Goal: Task Accomplishment & Management: Use online tool/utility

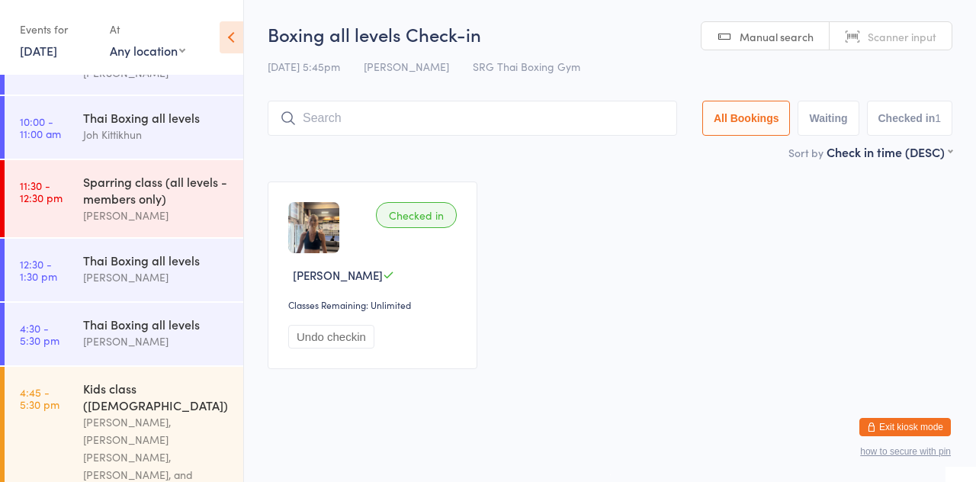
scroll to position [78, 0]
click at [63, 343] on link "4:30 - 5:30 pm Thai Boxing all levels [PERSON_NAME]" at bounding box center [124, 331] width 239 height 63
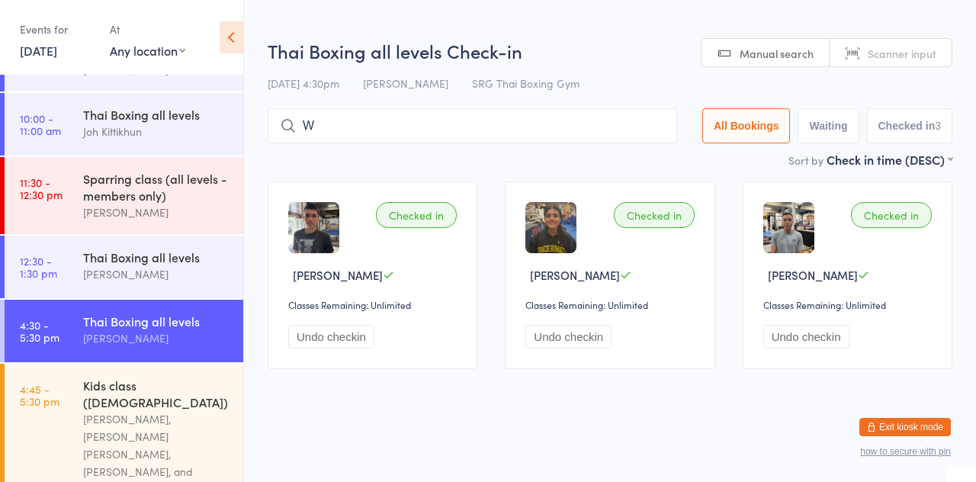
type input "William ataela"
click at [564, 132] on input "William ataela" at bounding box center [473, 125] width 410 height 35
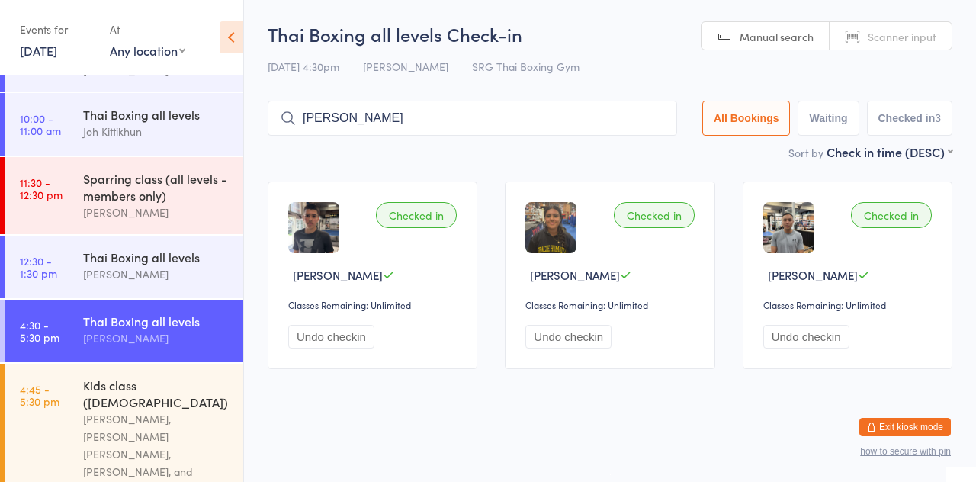
click at [664, 121] on input "William ataela" at bounding box center [473, 118] width 410 height 35
type input "William ataela"
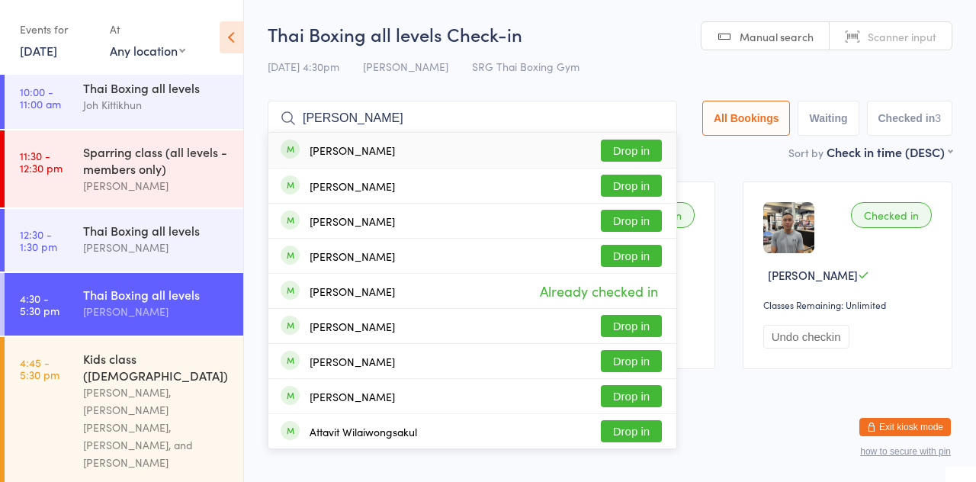
scroll to position [107, 0]
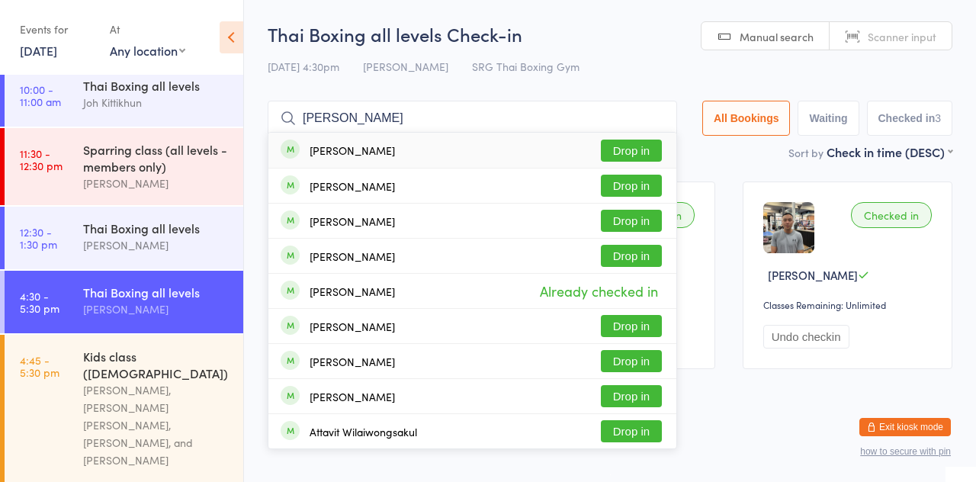
click at [647, 155] on button "Drop in" at bounding box center [631, 151] width 61 height 22
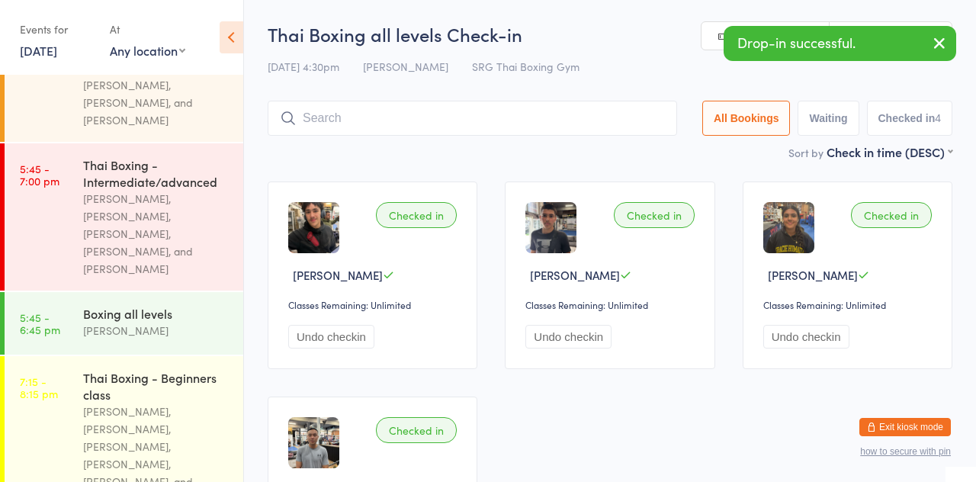
scroll to position [447, 0]
click at [102, 156] on div "Thai Boxing - Intermediate/advanced" at bounding box center [156, 173] width 147 height 34
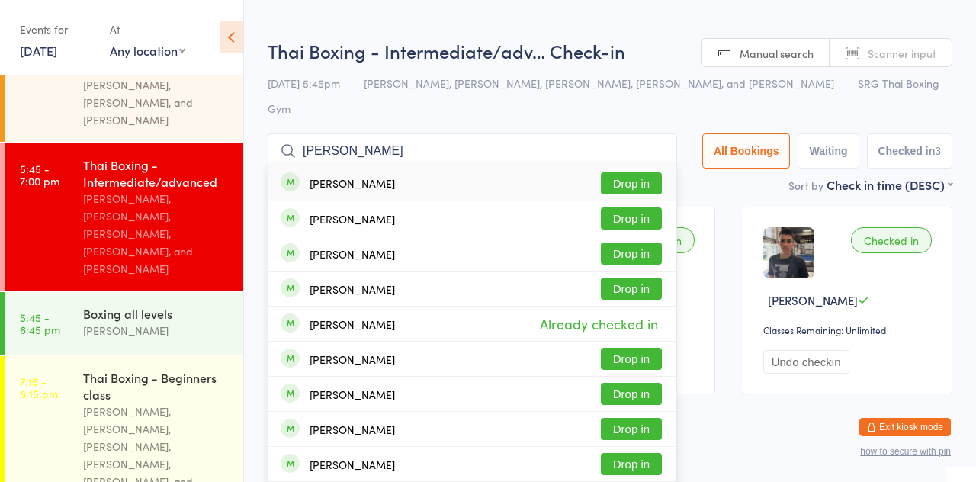
type input "Wiliam"
click at [651, 207] on button "Drop in" at bounding box center [631, 218] width 61 height 22
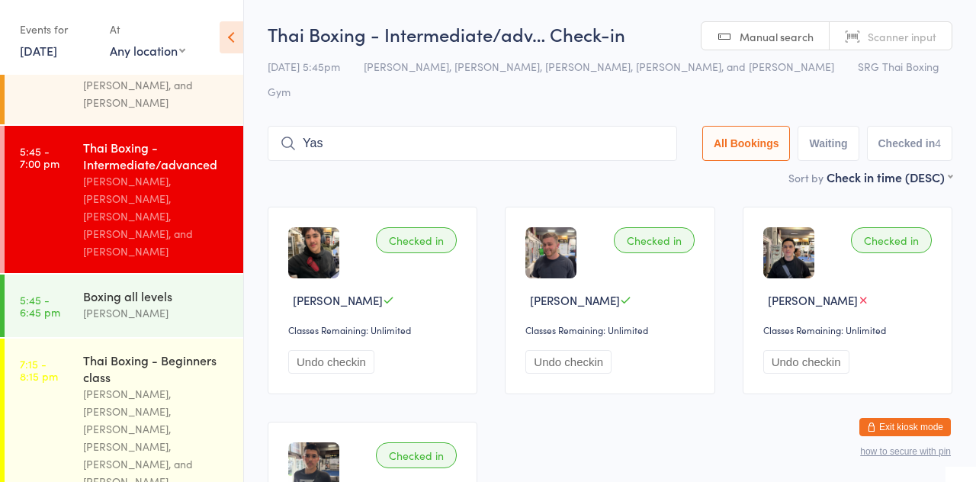
scroll to position [459, 0]
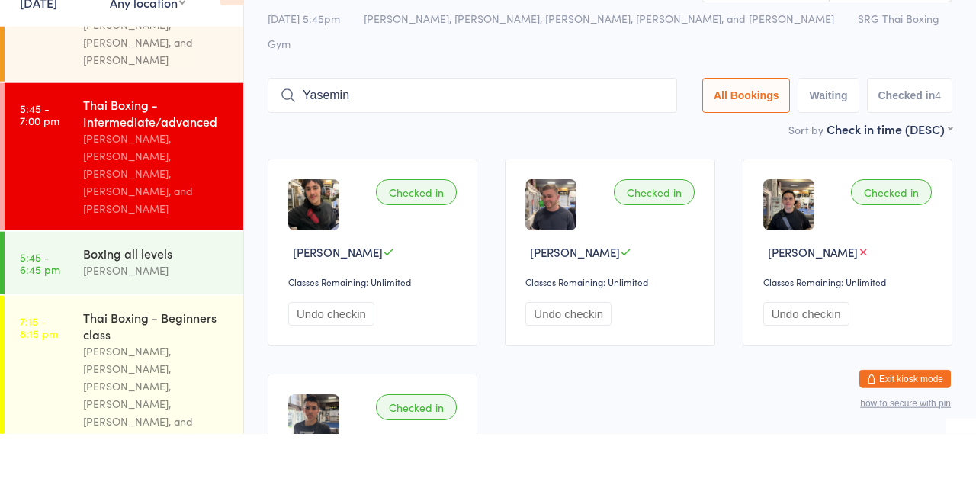
type input "Yasemin"
click at [744, 126] on button "All Bookings" at bounding box center [746, 143] width 88 height 35
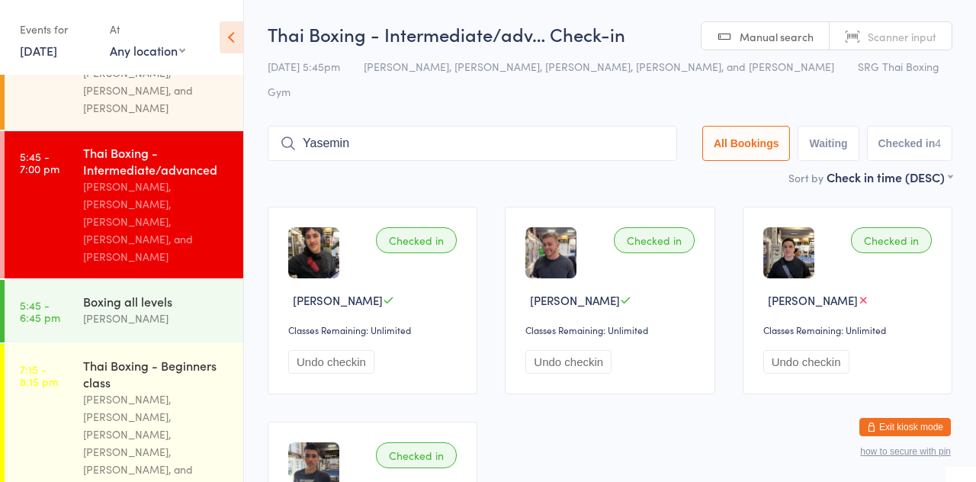
click at [847, 82] on div "Thai Boxing - Intermediate/adv… Check-in 11 Aug 5:45pm Ching Suksawang, Joh Kit…" at bounding box center [610, 94] width 685 height 147
click at [829, 126] on button "Waiting" at bounding box center [828, 143] width 61 height 35
select select "0"
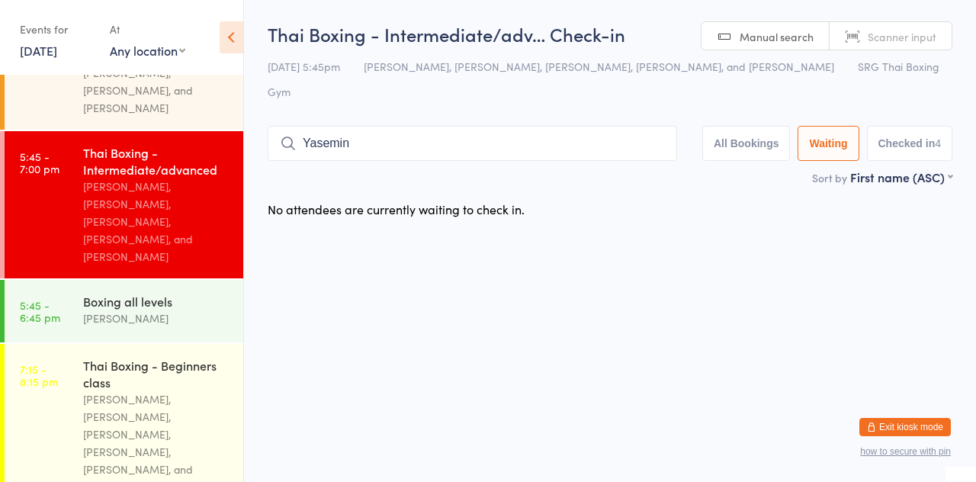
click at [564, 169] on div "Sort by First name (ASC) First name (ASC) First name (DESC) Last name (ASC) Las…" at bounding box center [610, 177] width 685 height 17
click at [557, 126] on input "Yasemin" at bounding box center [473, 143] width 410 height 35
click at [677, 126] on input "Yasemin" at bounding box center [473, 143] width 410 height 35
click at [650, 126] on input "Yasemin" at bounding box center [473, 143] width 410 height 35
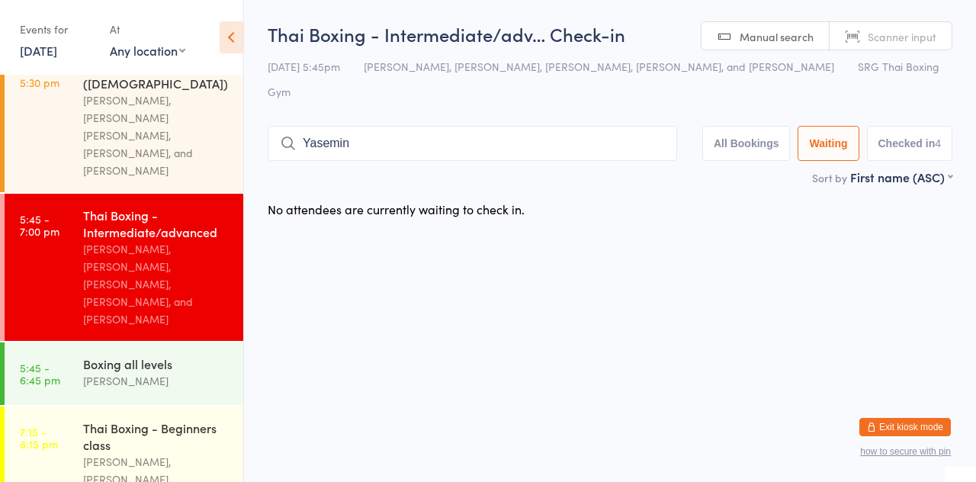
scroll to position [403, 0]
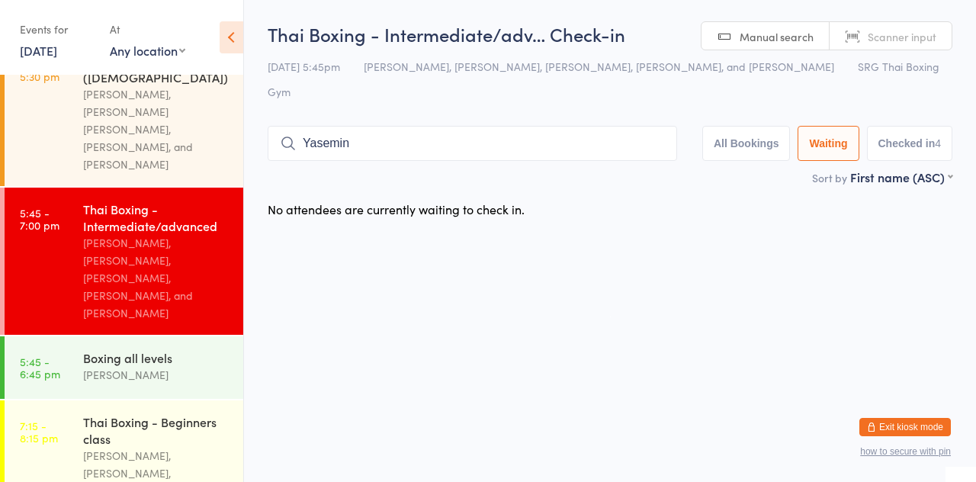
click at [212, 119] on div "[PERSON_NAME], [PERSON_NAME] [PERSON_NAME], [PERSON_NAME], and [PERSON_NAME]" at bounding box center [156, 129] width 147 height 88
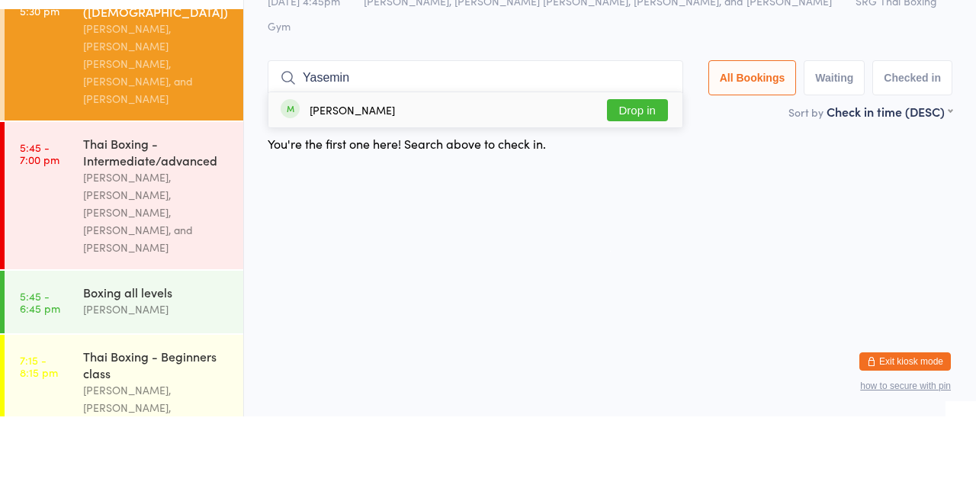
type input "Yasemin"
click at [654, 165] on button "Drop in" at bounding box center [637, 176] width 61 height 22
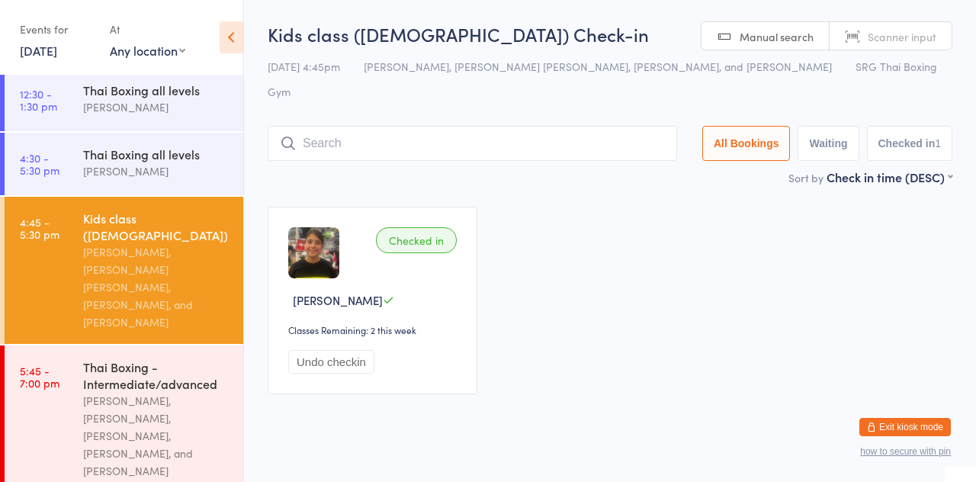
scroll to position [243, 0]
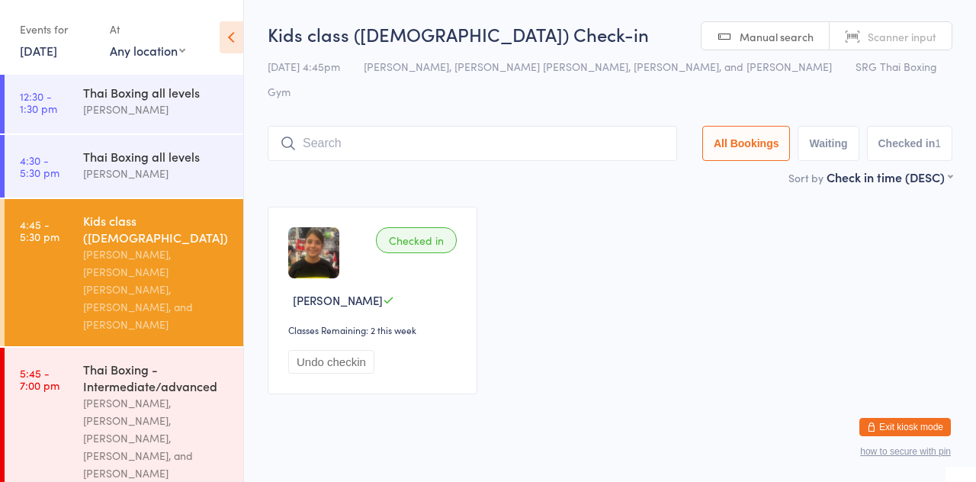
click at [159, 170] on div "[PERSON_NAME]" at bounding box center [156, 174] width 147 height 18
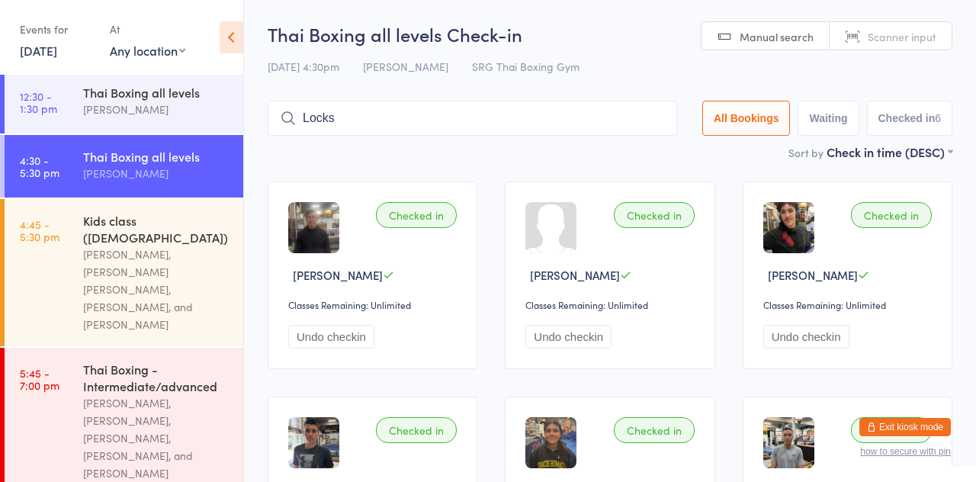
type input "Locks"
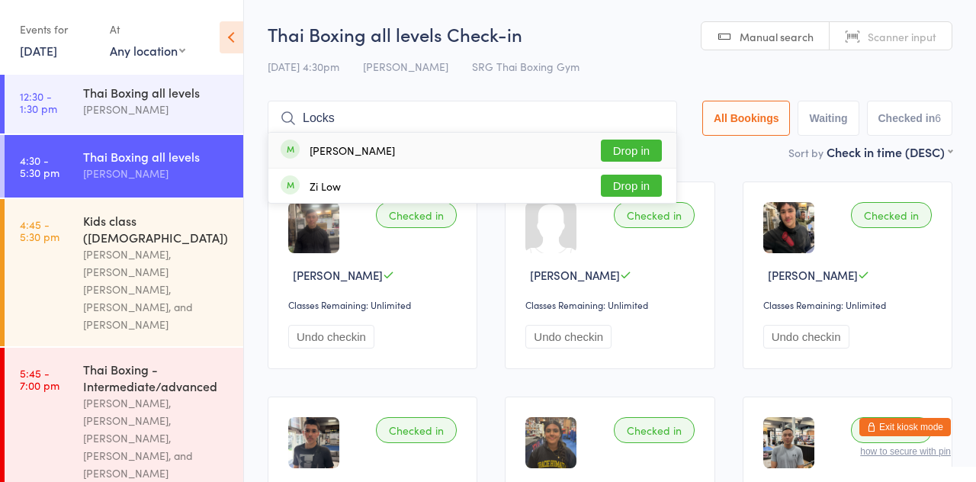
click at [642, 160] on button "Drop in" at bounding box center [631, 151] width 61 height 22
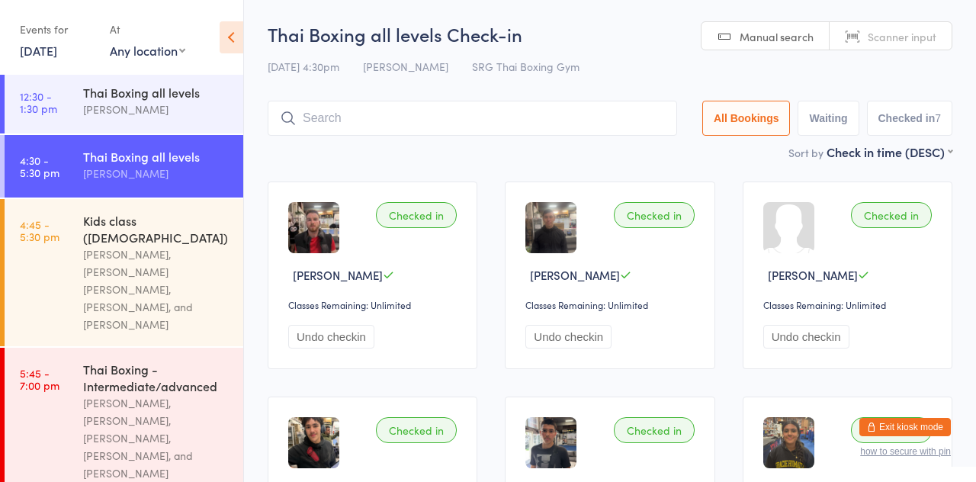
click at [135, 167] on div "[PERSON_NAME]" at bounding box center [156, 174] width 147 height 18
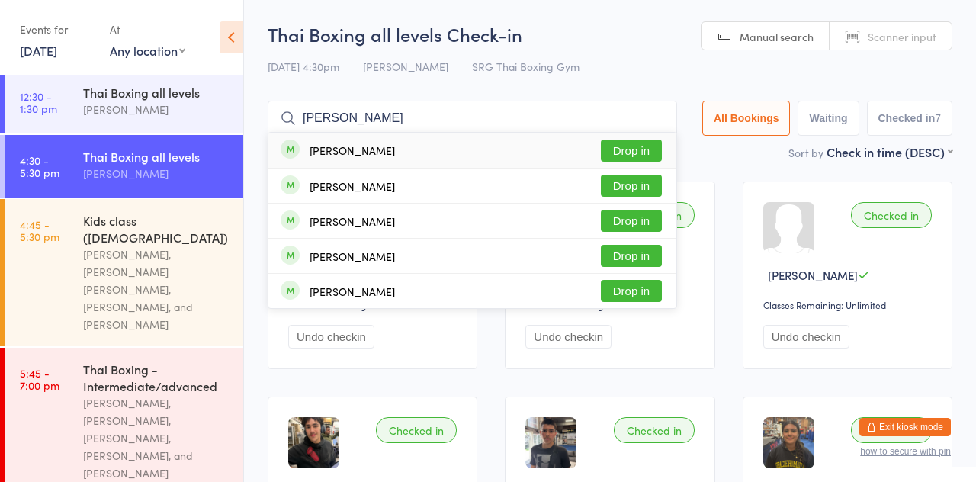
type input "Joe"
click at [631, 156] on button "Drop in" at bounding box center [631, 151] width 61 height 22
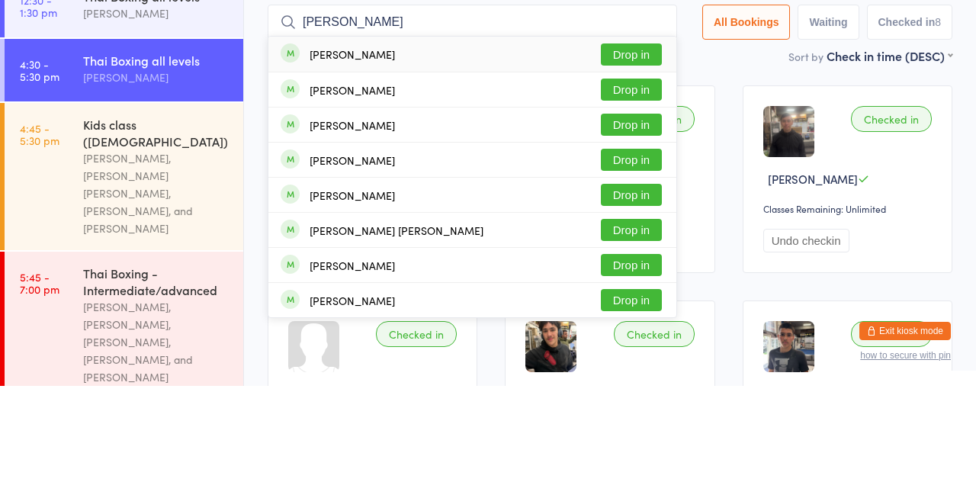
type input "Sam coo"
click at [654, 224] on button "Drop in" at bounding box center [631, 221] width 61 height 22
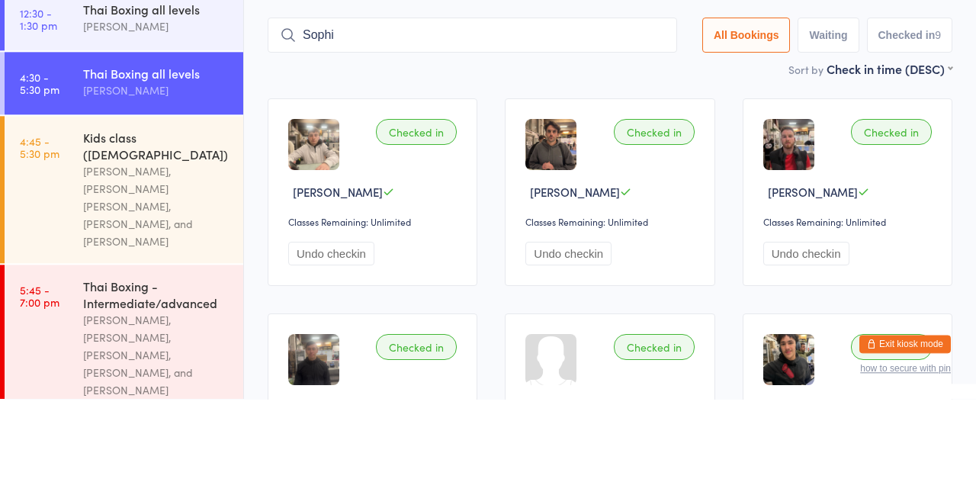
type input "Sophi"
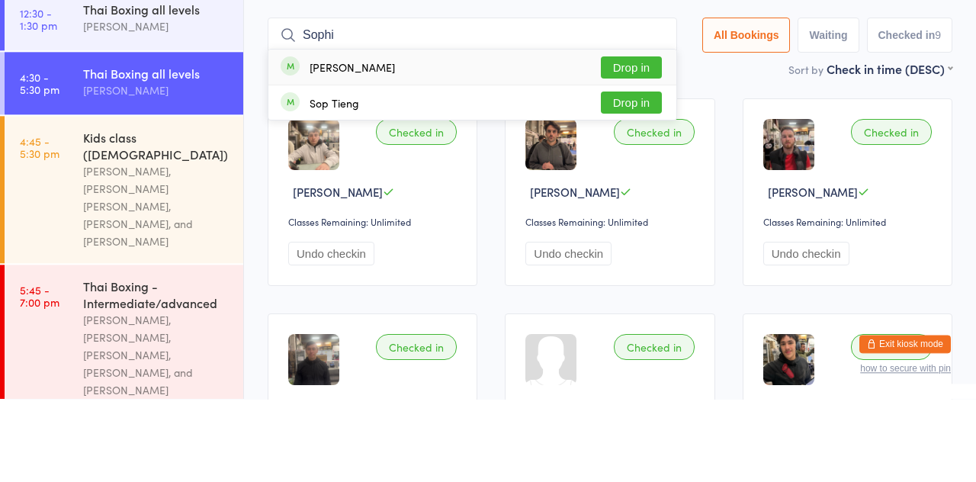
click at [640, 153] on button "Drop in" at bounding box center [631, 151] width 61 height 22
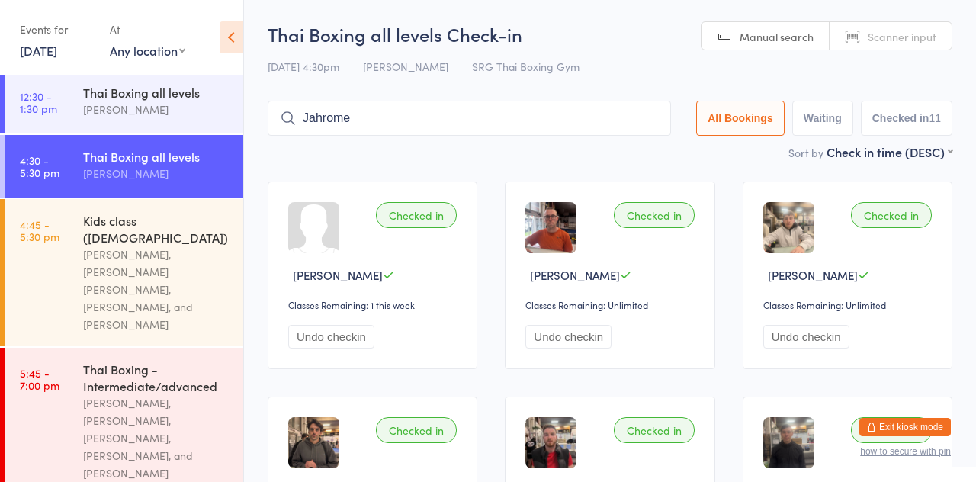
type input "Jahrome"
click at [625, 159] on button "Drop in" at bounding box center [625, 151] width 61 height 22
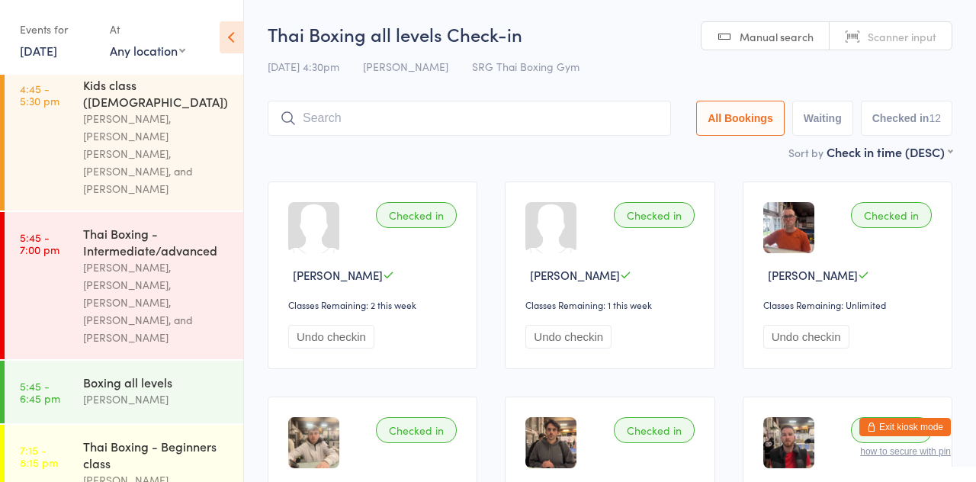
scroll to position [380, 0]
click at [195, 126] on div "[PERSON_NAME], [PERSON_NAME] [PERSON_NAME], [PERSON_NAME], and [PERSON_NAME]" at bounding box center [156, 152] width 147 height 88
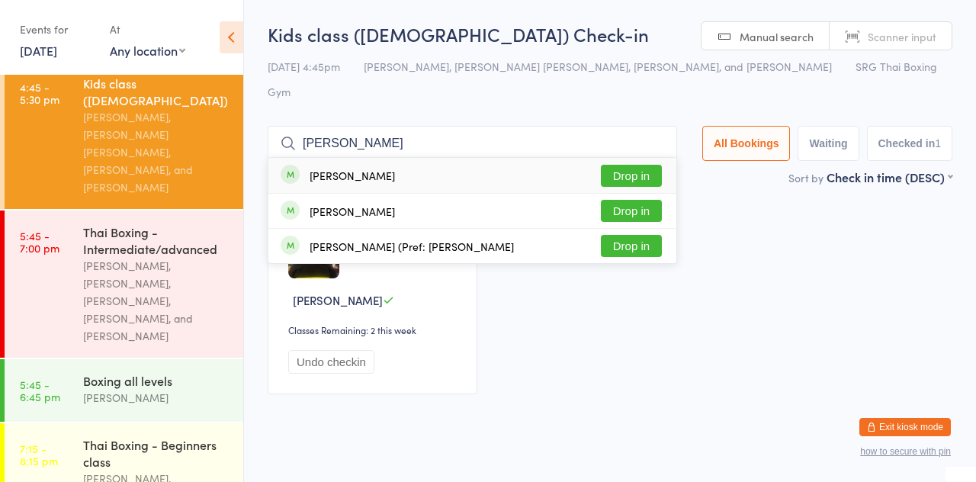
type input "Francesco"
click at [360, 169] on div "Francesco Ghisu" at bounding box center [352, 175] width 85 height 12
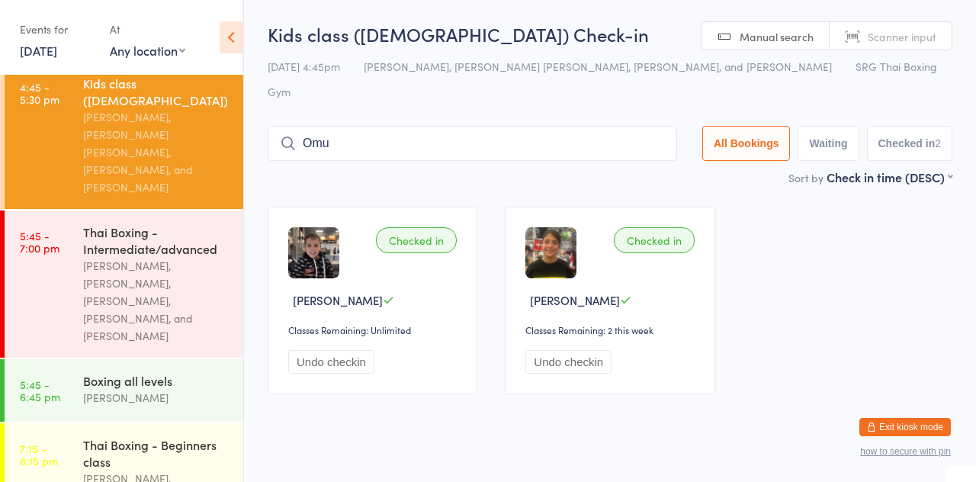
type input "Omur"
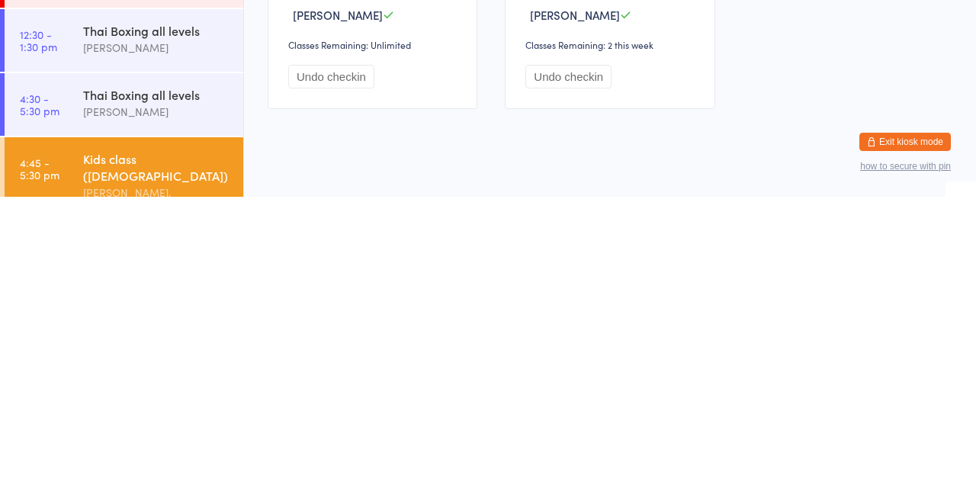
scroll to position [15, 0]
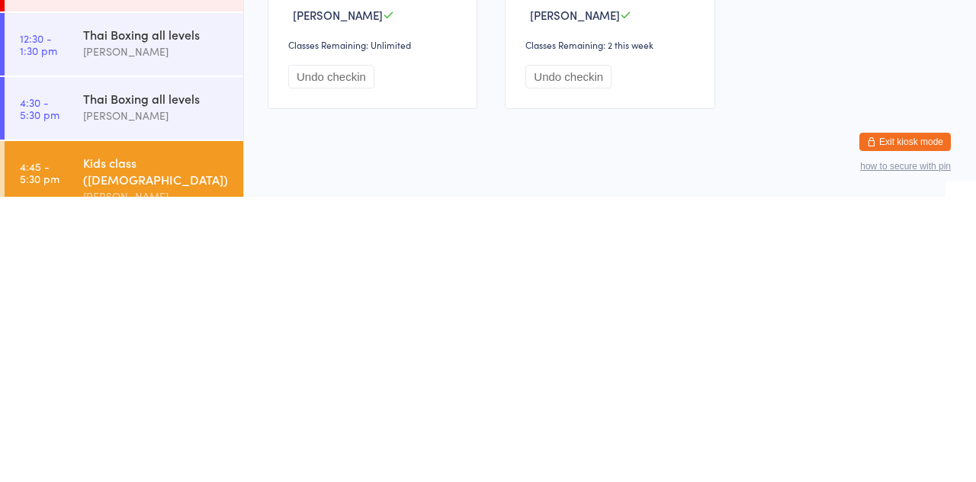
click at [151, 404] on div "[PERSON_NAME]" at bounding box center [156, 401] width 147 height 18
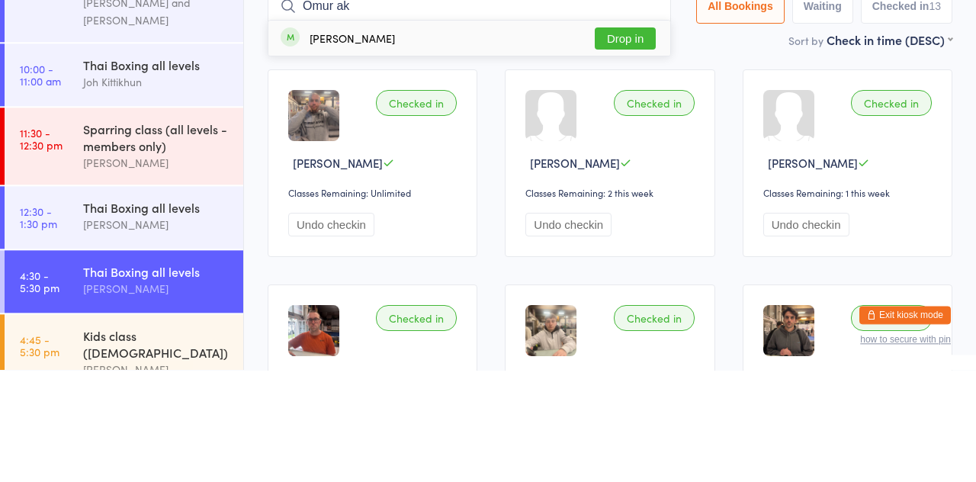
type input "Omur ak"
click at [640, 156] on button "Drop in" at bounding box center [625, 151] width 61 height 22
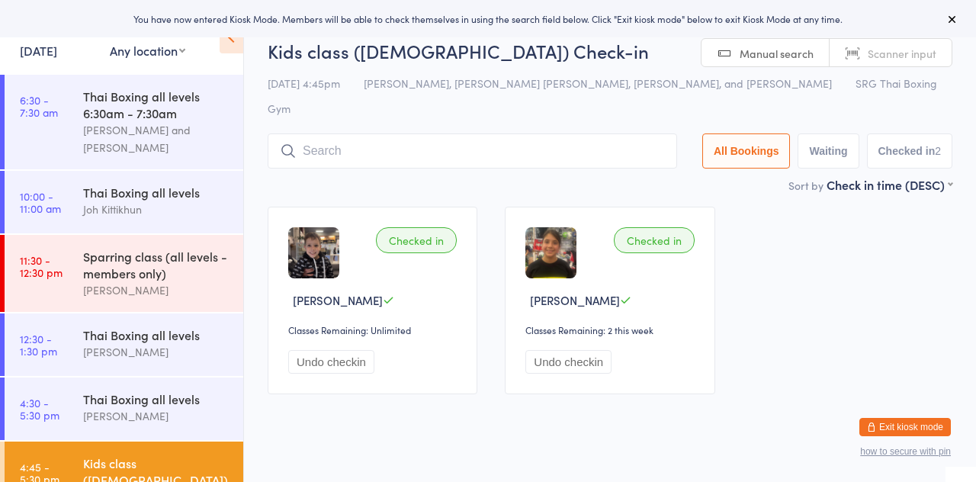
click at [321, 133] on input "search" at bounding box center [473, 150] width 410 height 35
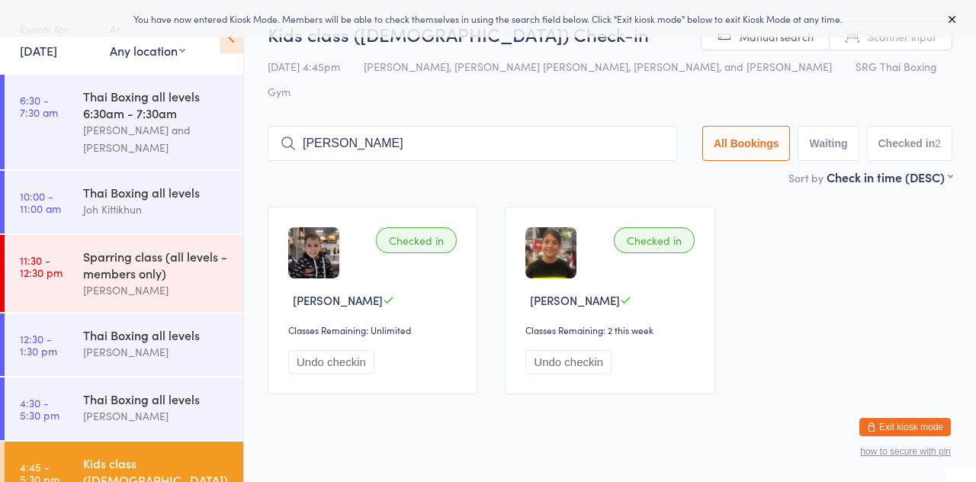
type input "Zane"
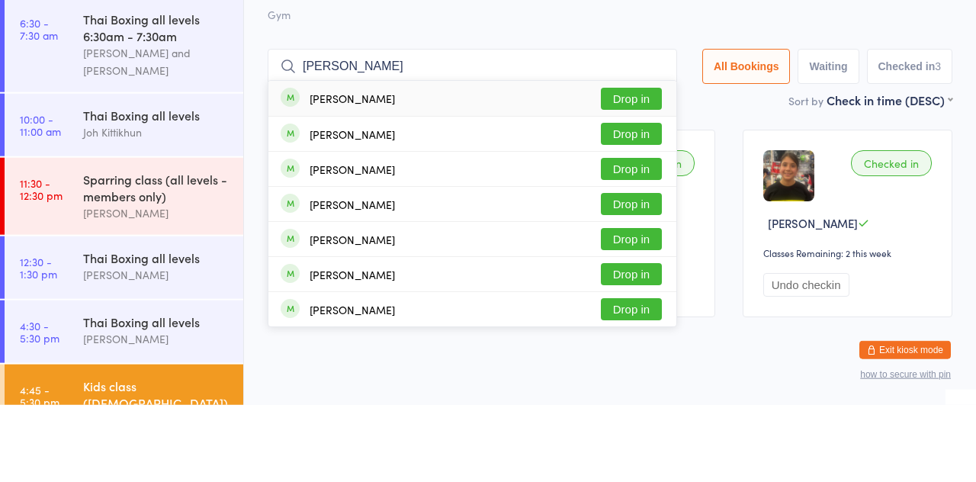
type input "Leo"
click at [645, 200] on button "Drop in" at bounding box center [631, 211] width 61 height 22
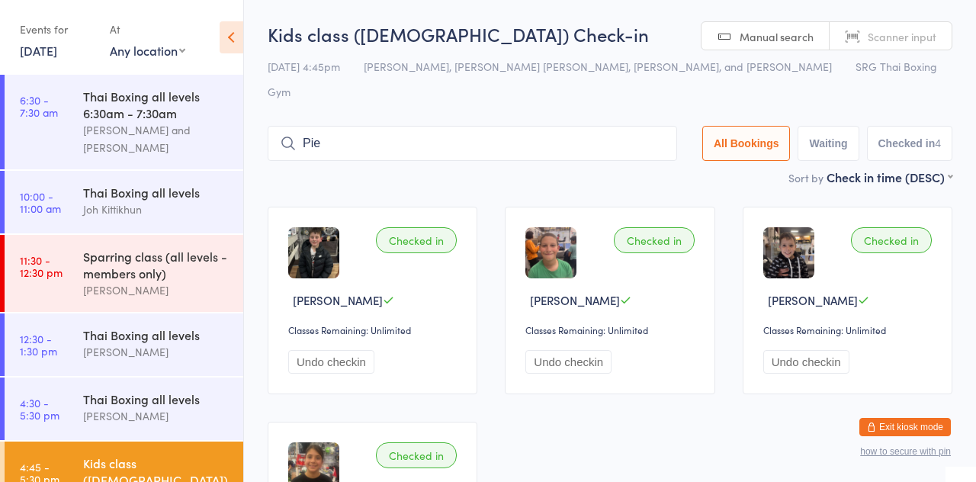
type input "Pier"
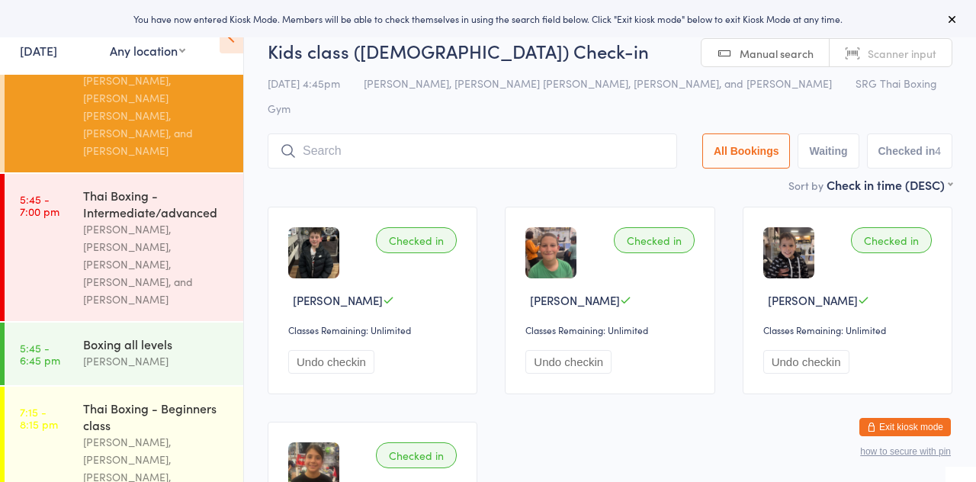
scroll to position [416, 0]
click at [172, 228] on div "[PERSON_NAME], [PERSON_NAME], [PERSON_NAME], [PERSON_NAME], and [PERSON_NAME]" at bounding box center [156, 264] width 147 height 88
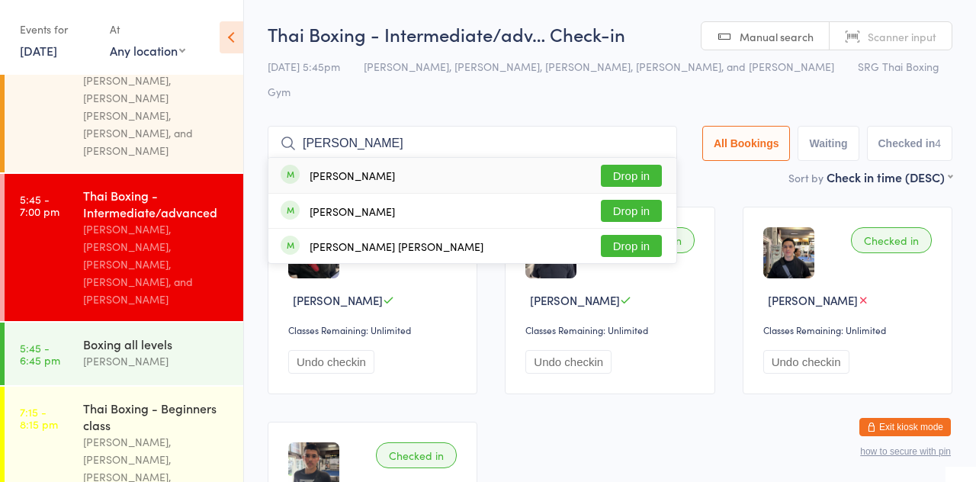
type input "Pierre v"
click at [644, 165] on button "Drop in" at bounding box center [631, 176] width 61 height 22
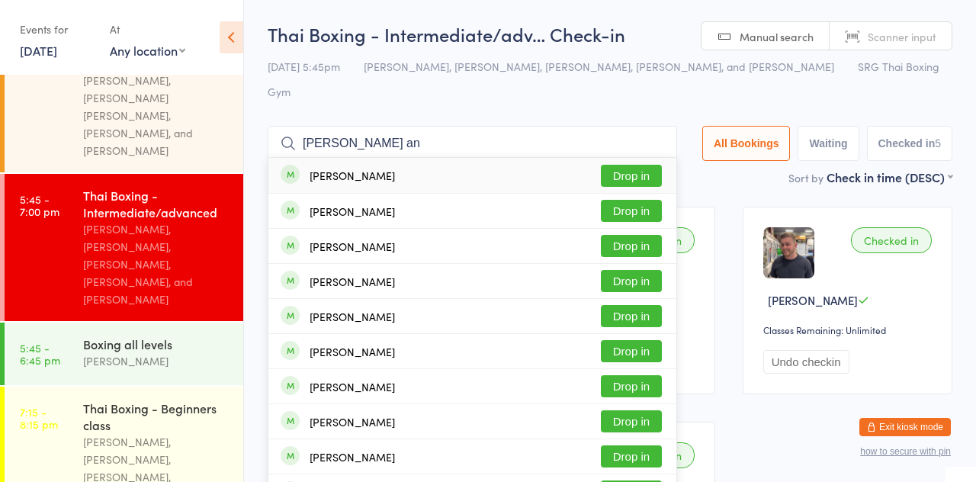
type input "Johnny an"
click at [654, 200] on button "Drop in" at bounding box center [631, 211] width 61 height 22
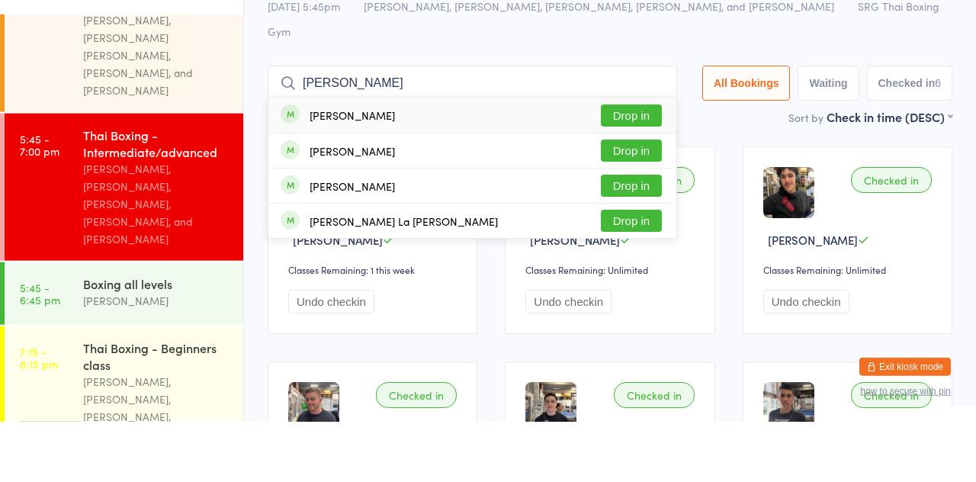
type input "Rosabel"
click at [628, 158] on div "Rosabel Guthrie Drop in" at bounding box center [472, 175] width 408 height 35
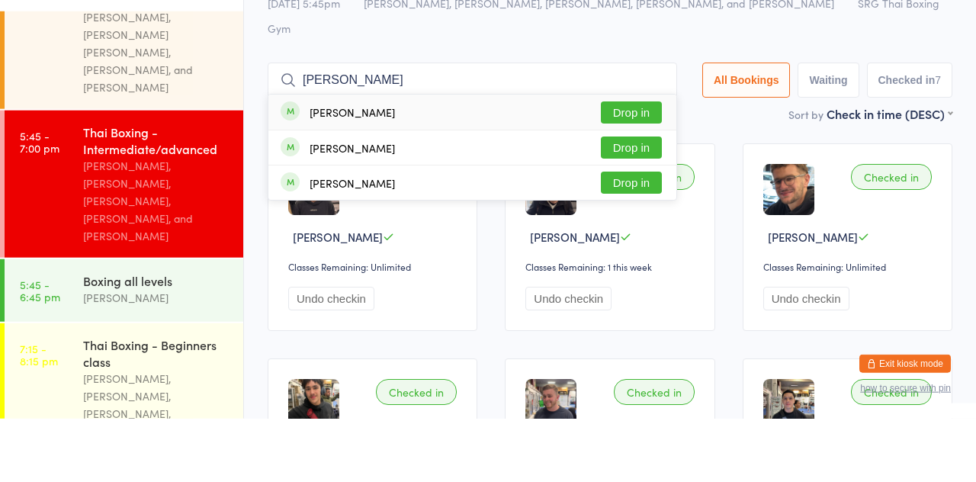
type input "Kara"
click at [644, 165] on button "Drop in" at bounding box center [631, 176] width 61 height 22
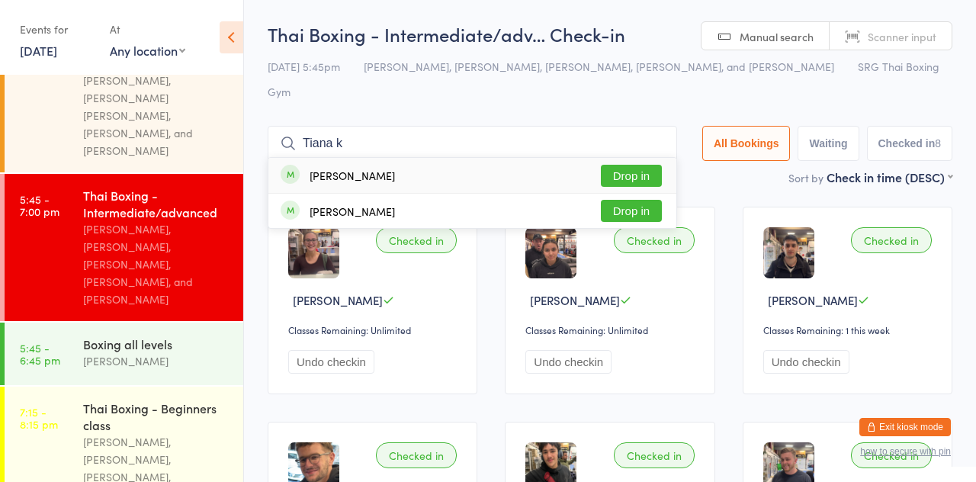
type input "Tiana k"
click at [644, 165] on button "Drop in" at bounding box center [631, 176] width 61 height 22
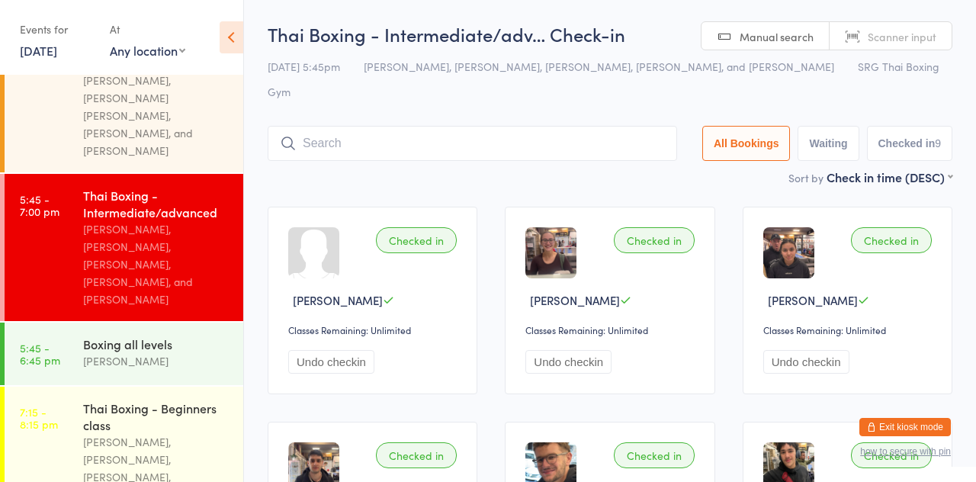
click at [622, 169] on div "Sort by Check in time (DESC) First name (ASC) First name (DESC) Last name (ASC)…" at bounding box center [610, 177] width 685 height 17
click at [148, 249] on div "[PERSON_NAME], [PERSON_NAME], [PERSON_NAME], [PERSON_NAME], and [PERSON_NAME]" at bounding box center [156, 264] width 147 height 88
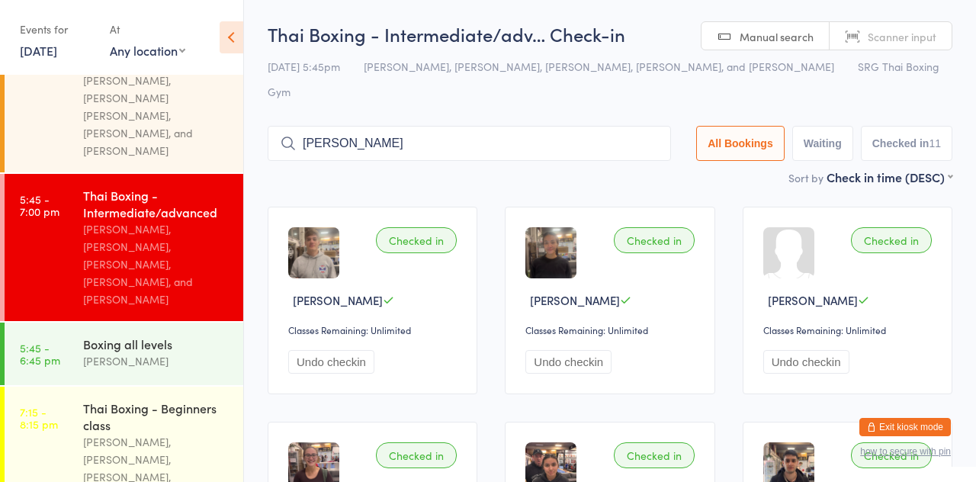
type input "Keenan"
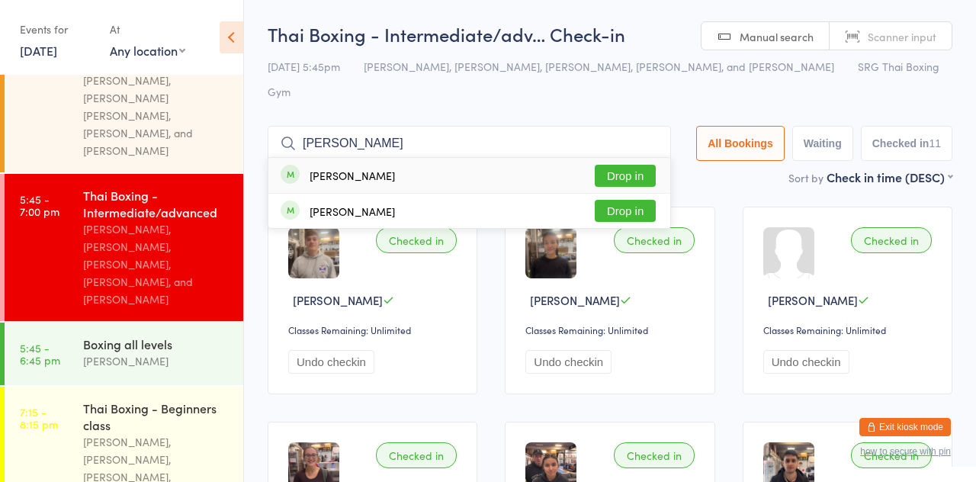
click at [653, 165] on button "Drop in" at bounding box center [625, 176] width 61 height 22
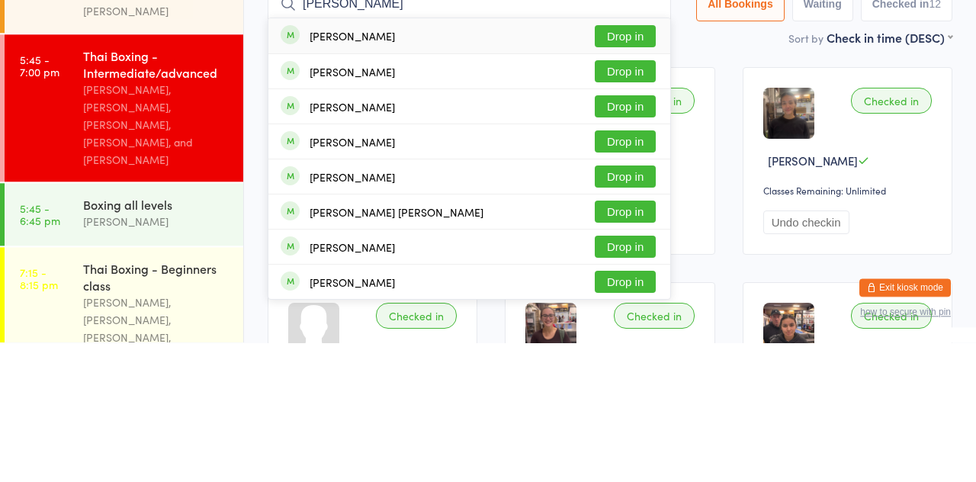
type input "Sam clayton"
click at [644, 305] on button "Drop in" at bounding box center [625, 316] width 61 height 22
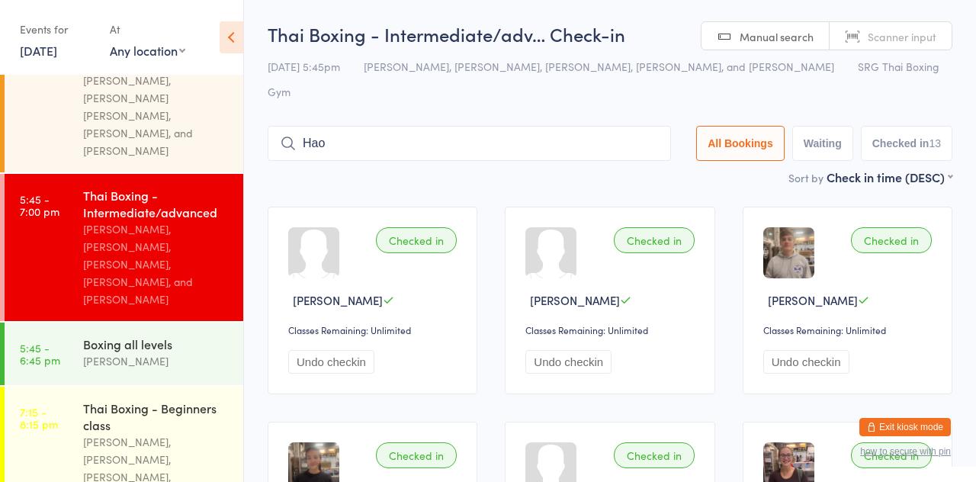
type input "Hao"
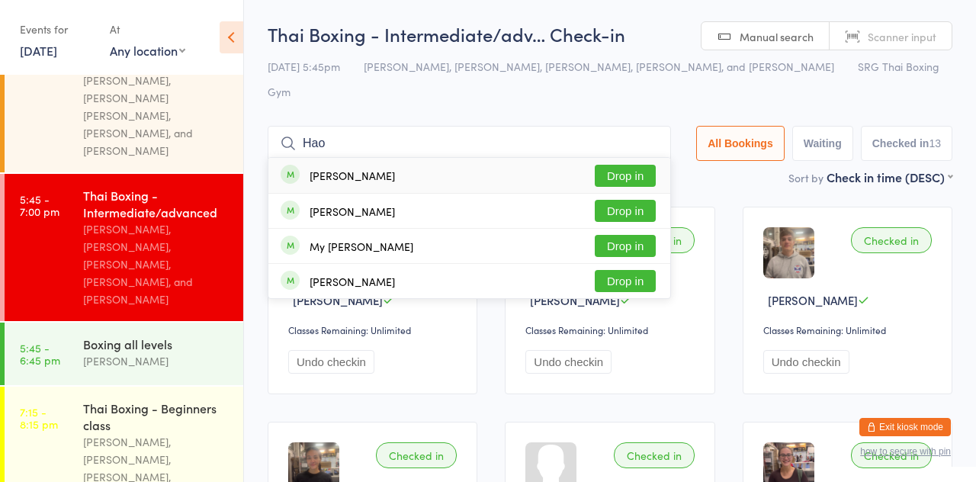
click at [642, 165] on button "Drop in" at bounding box center [625, 176] width 61 height 22
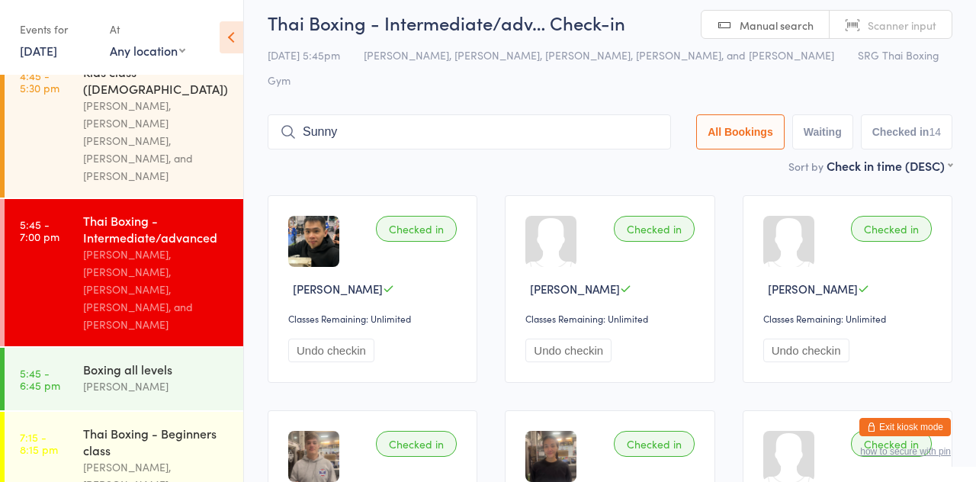
scroll to position [416, 0]
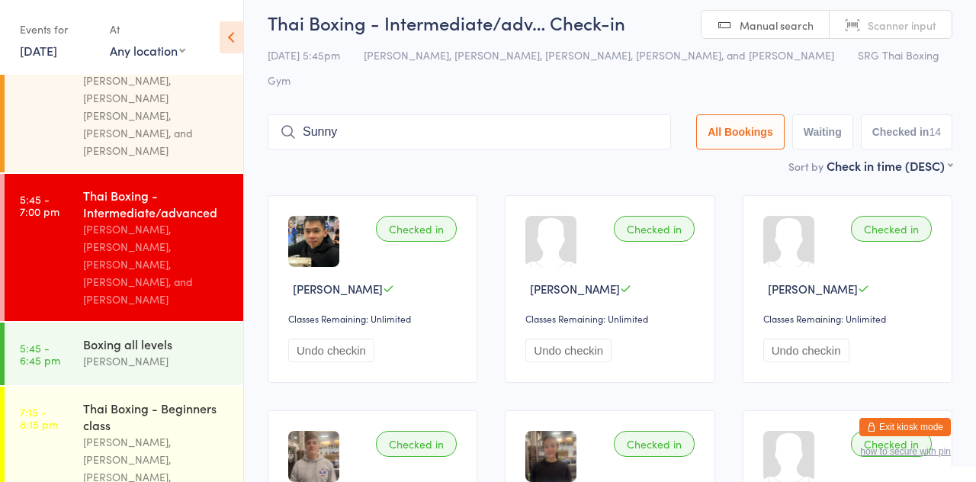
click at [558, 114] on input "Sunny" at bounding box center [469, 131] width 403 height 35
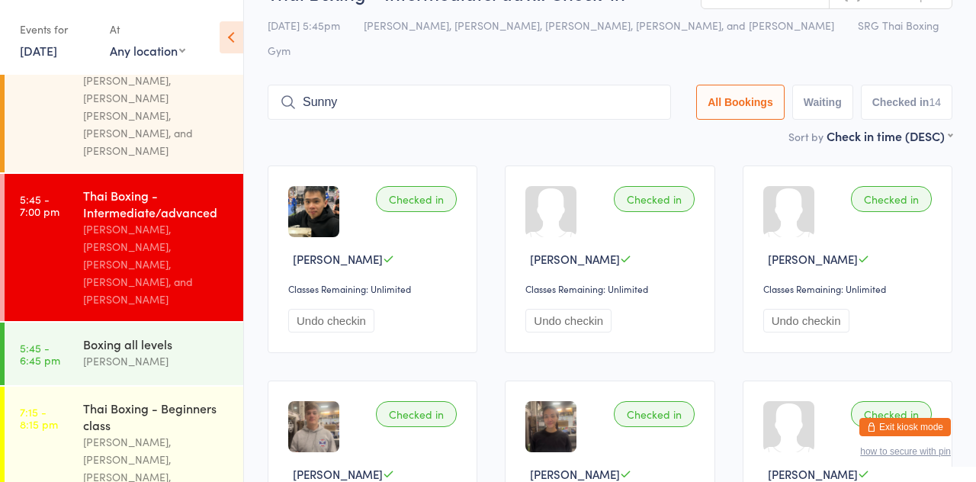
scroll to position [0, 0]
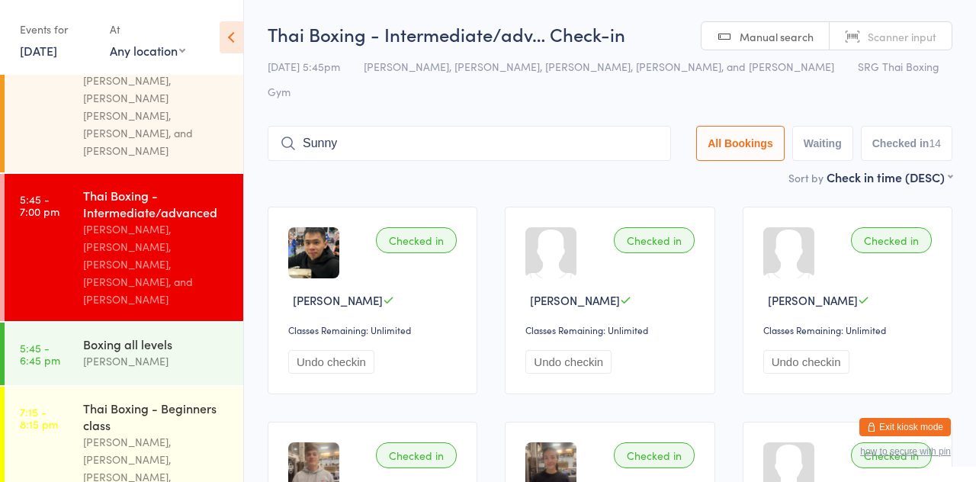
click at [513, 126] on input "Sunny" at bounding box center [469, 143] width 403 height 35
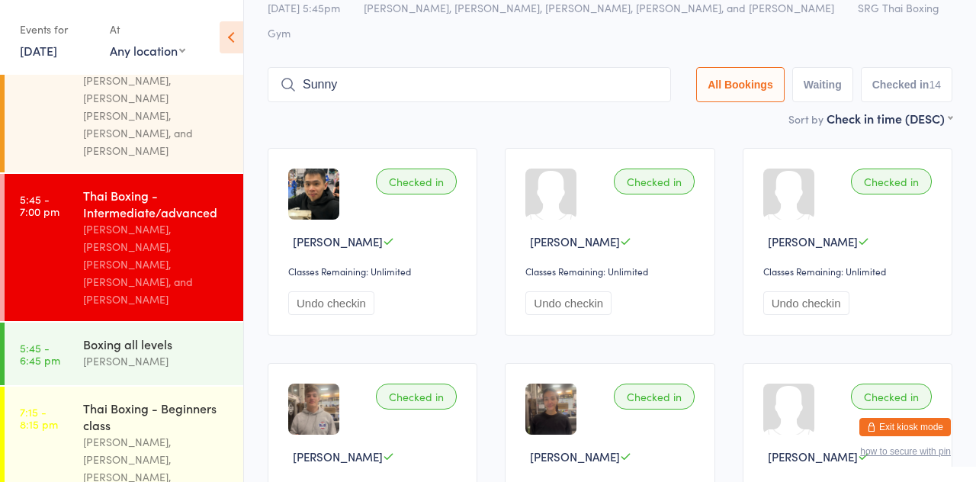
scroll to position [101, 0]
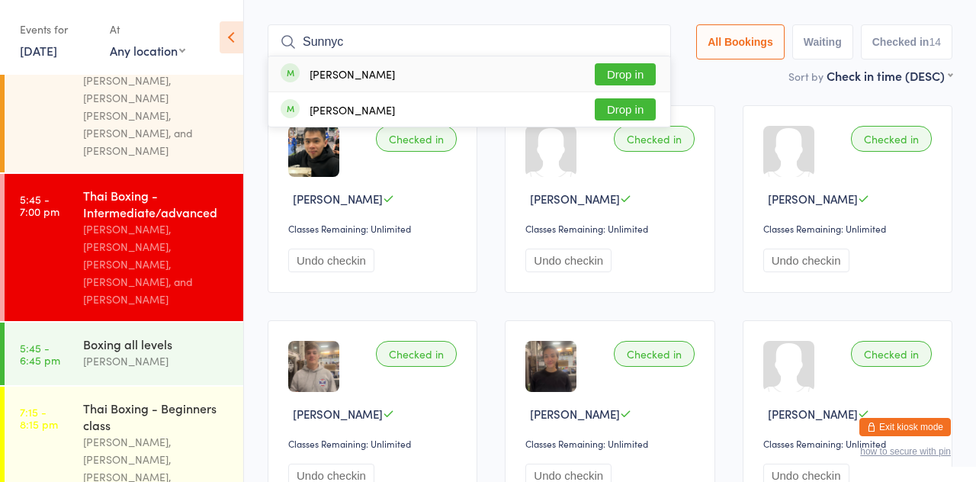
type input "Sunny"
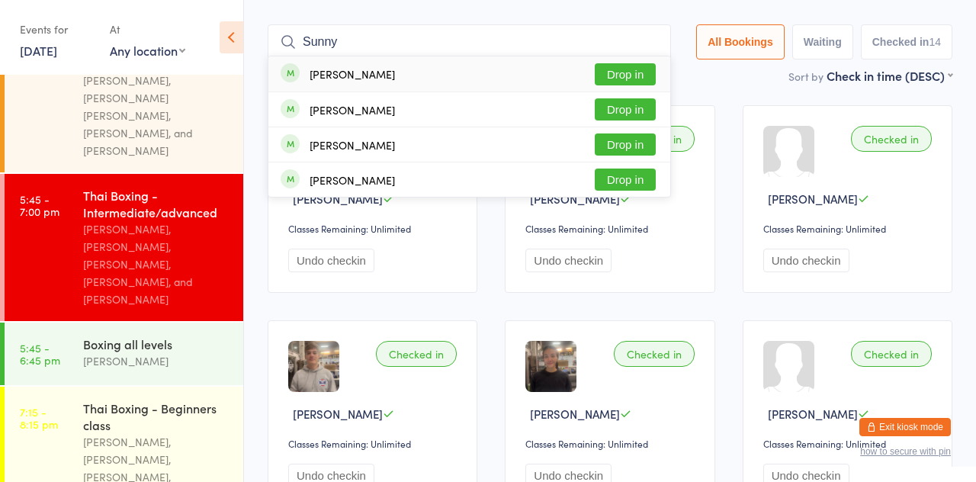
click at [553, 56] on div "Sunny Chen Drop in" at bounding box center [469, 73] width 402 height 35
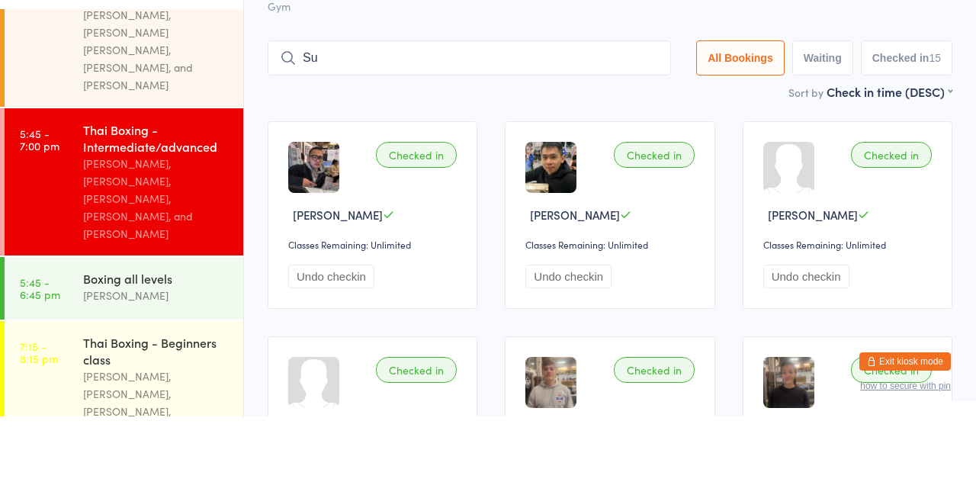
scroll to position [20, 0]
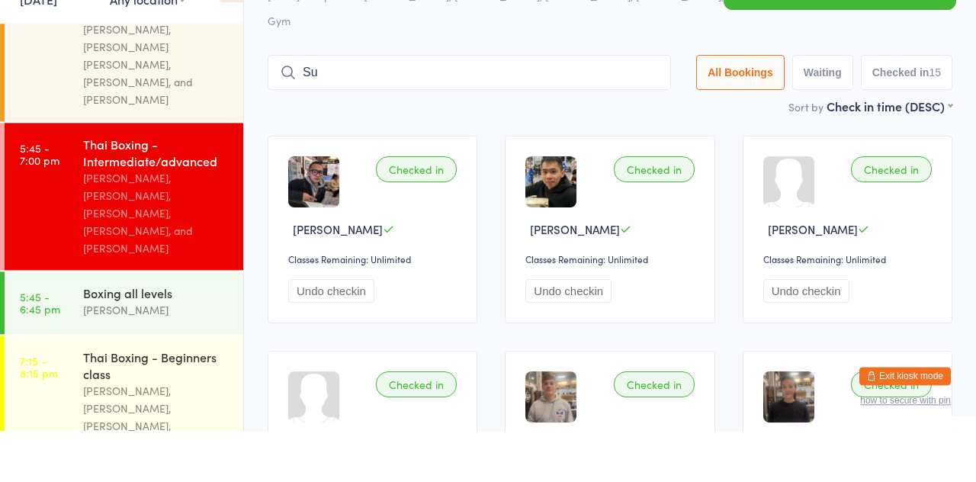
type input "Su"
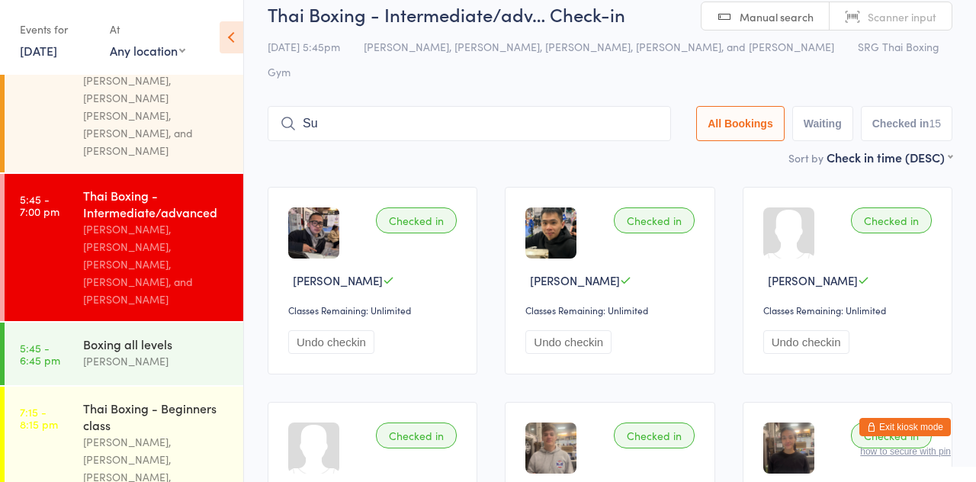
click at [172, 220] on div "[PERSON_NAME], [PERSON_NAME], [PERSON_NAME], [PERSON_NAME], and [PERSON_NAME]" at bounding box center [156, 264] width 147 height 88
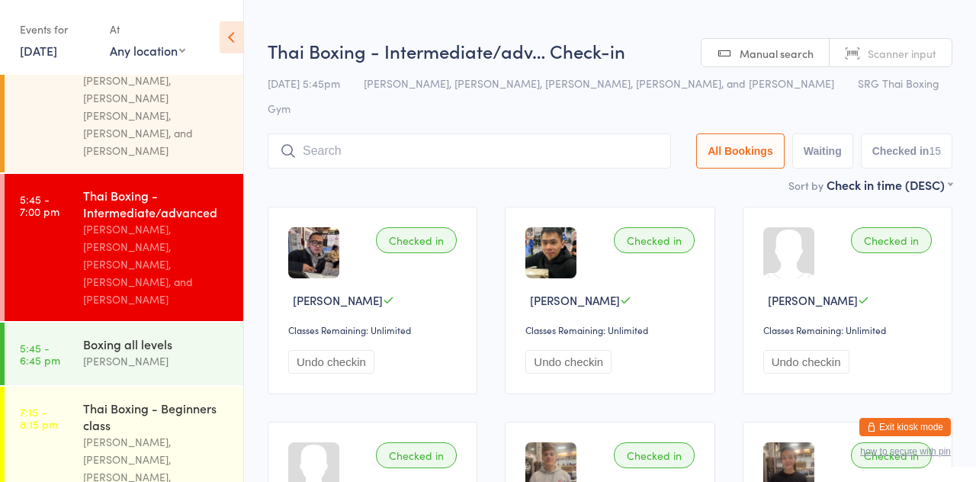
click at [500, 133] on input "search" at bounding box center [469, 150] width 403 height 35
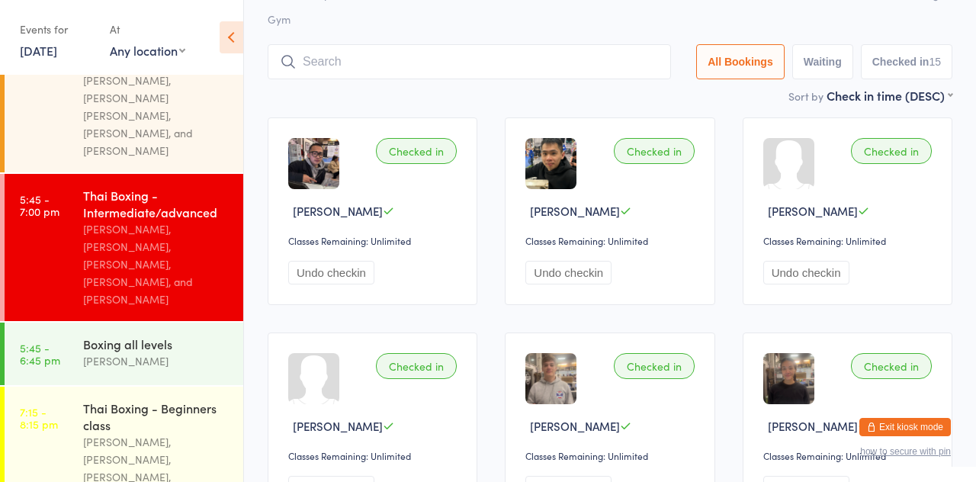
scroll to position [109, 0]
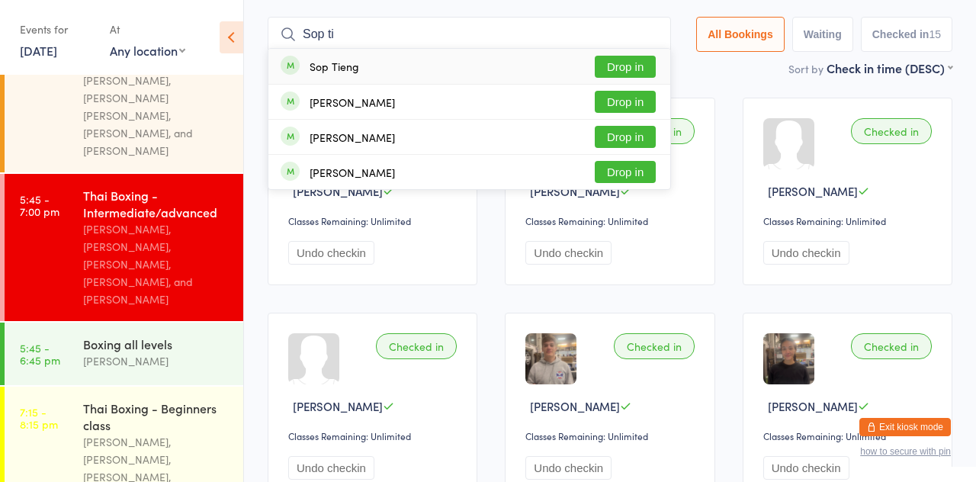
type input "Sop ti"
click at [649, 56] on button "Drop in" at bounding box center [625, 67] width 61 height 22
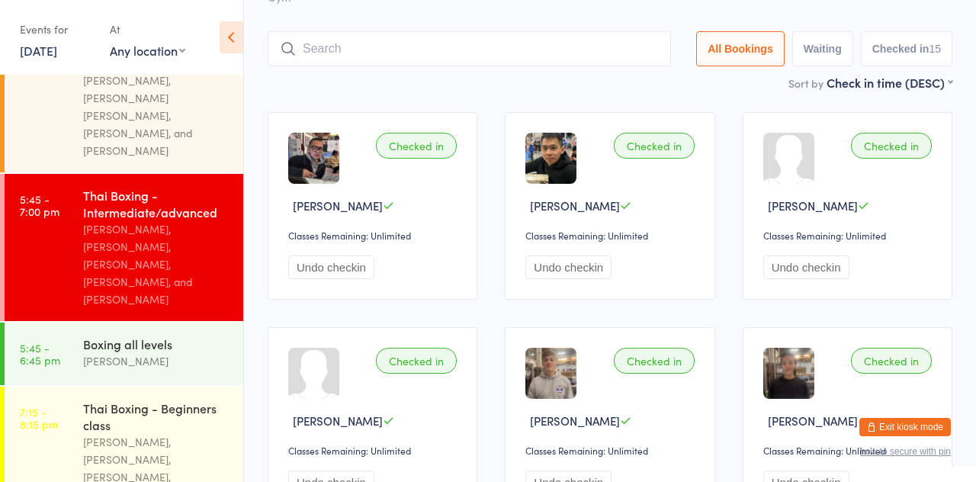
scroll to position [20, 0]
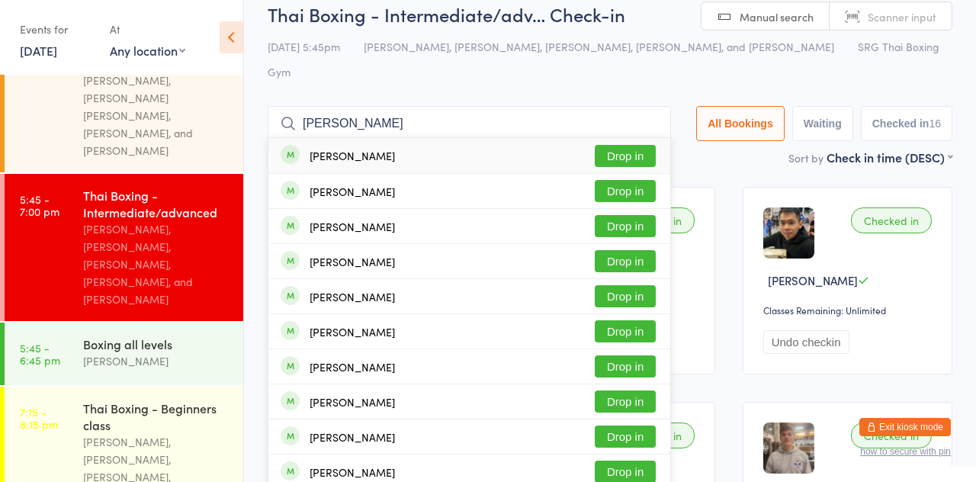
type input "Jamew"
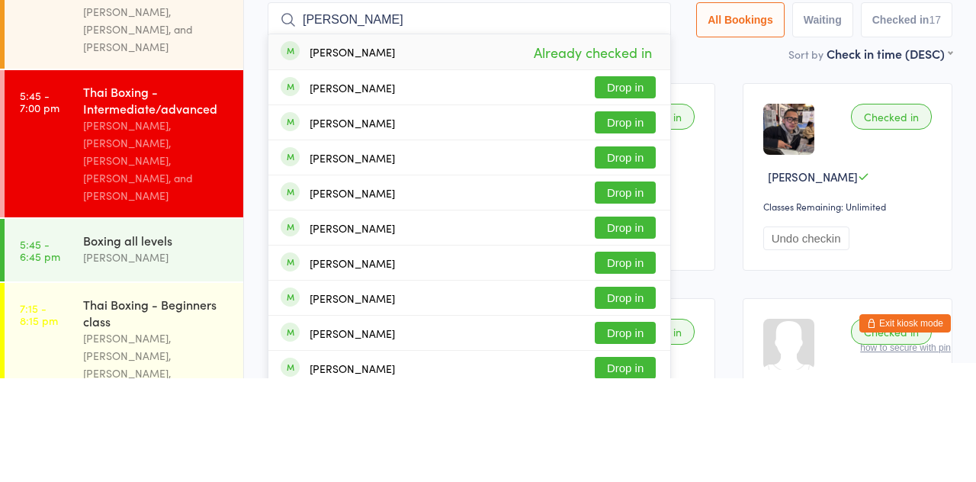
type input "James kostic"
click at [648, 250] on button "Drop in" at bounding box center [625, 261] width 61 height 22
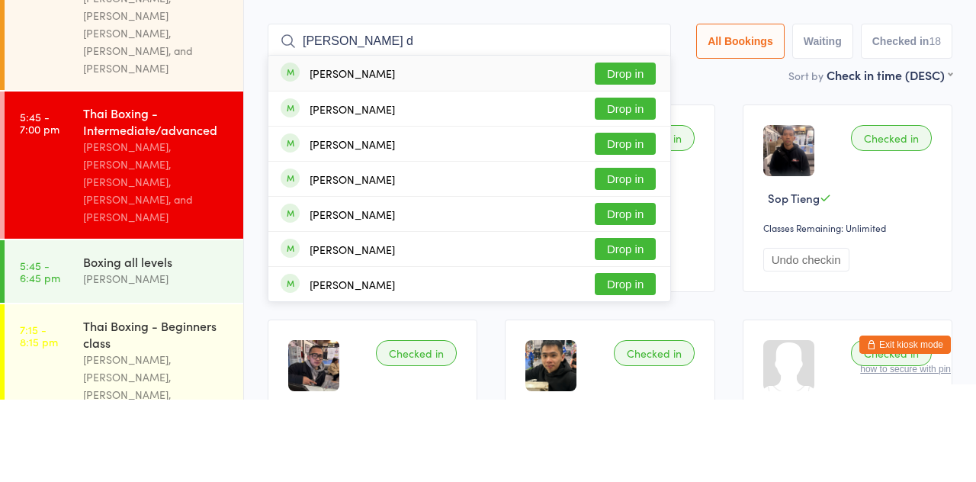
type input "Joshua d"
click at [371, 220] on div "Joshua Didelot" at bounding box center [352, 226] width 85 height 12
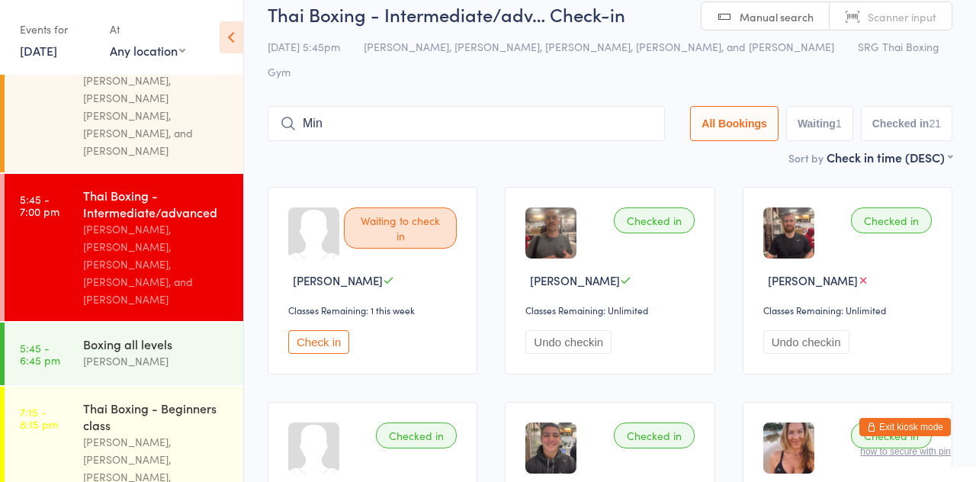
type input "Mina"
click at [647, 106] on input "Mina" at bounding box center [466, 123] width 397 height 35
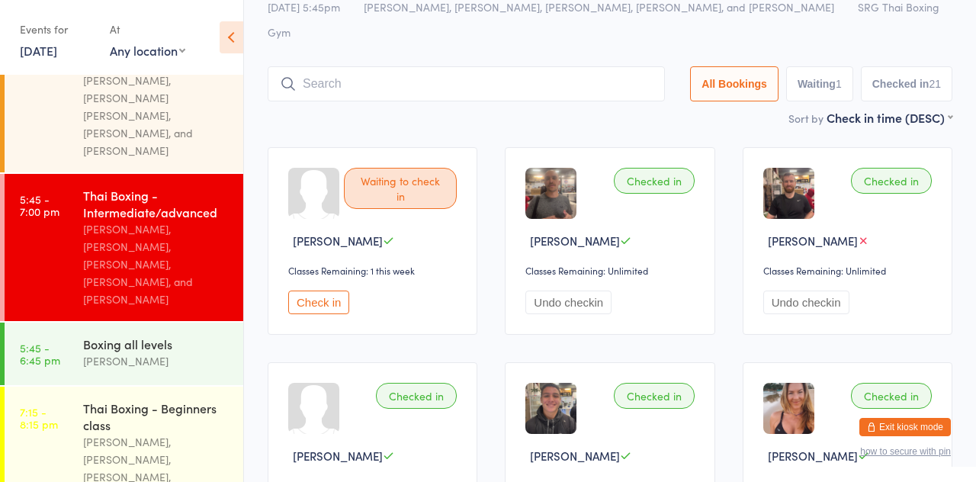
scroll to position [101, 0]
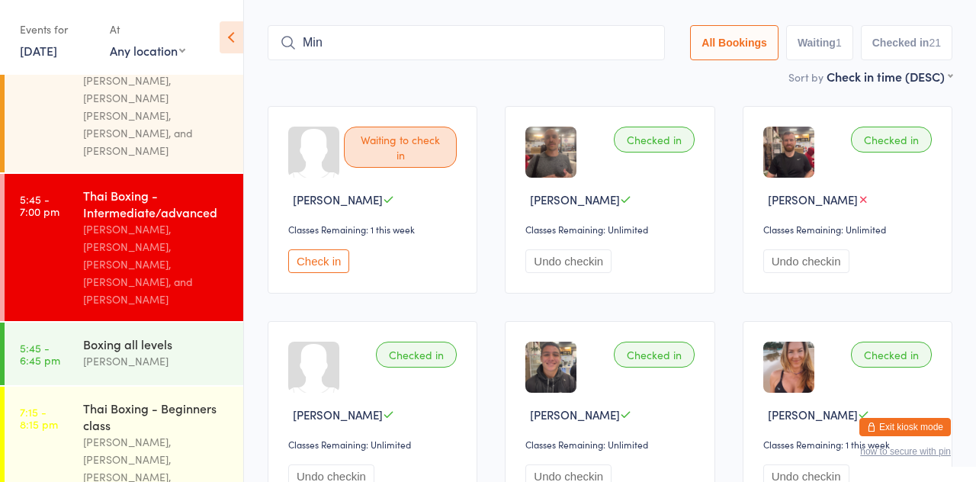
type input "Mina"
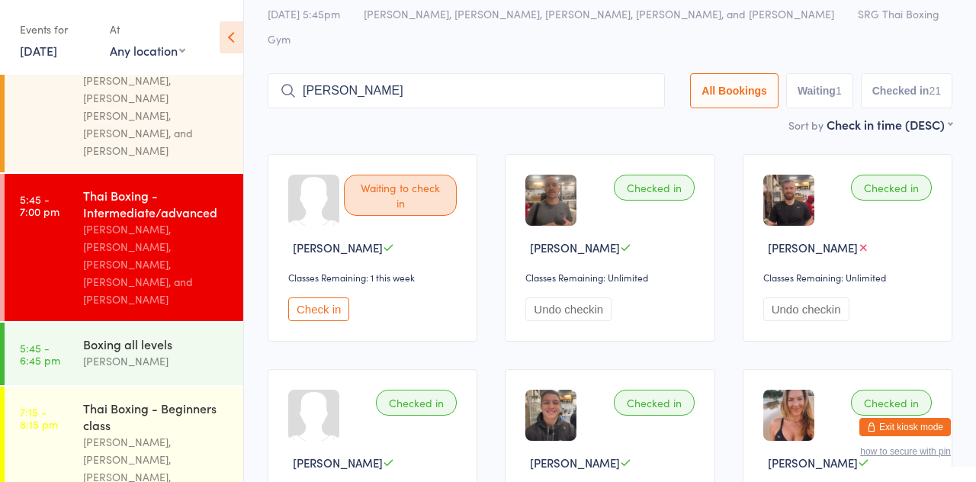
scroll to position [0, 0]
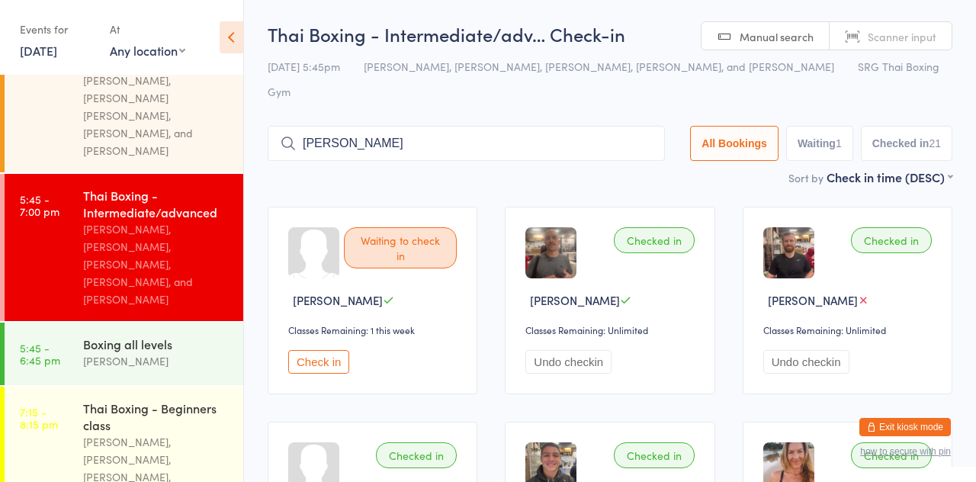
click at [652, 126] on input "Mina" at bounding box center [466, 143] width 397 height 35
click at [322, 126] on input "search" at bounding box center [466, 143] width 397 height 35
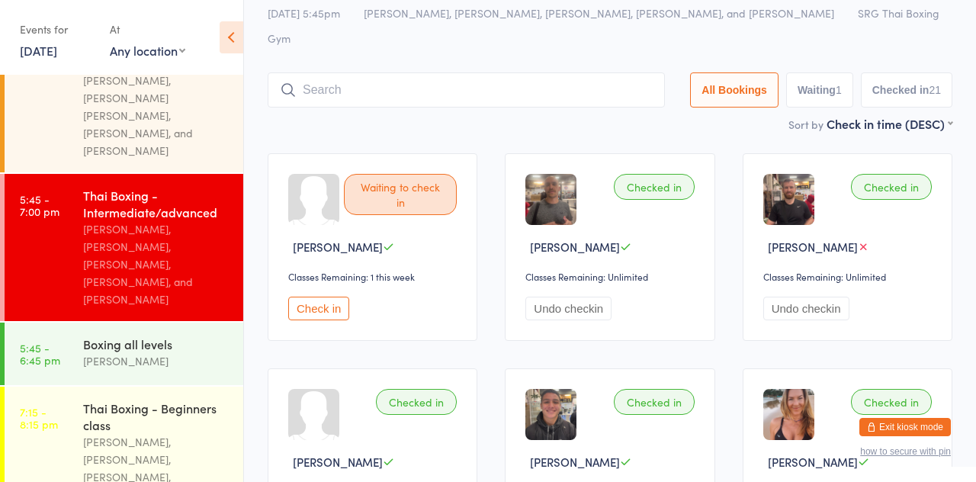
scroll to position [101, 0]
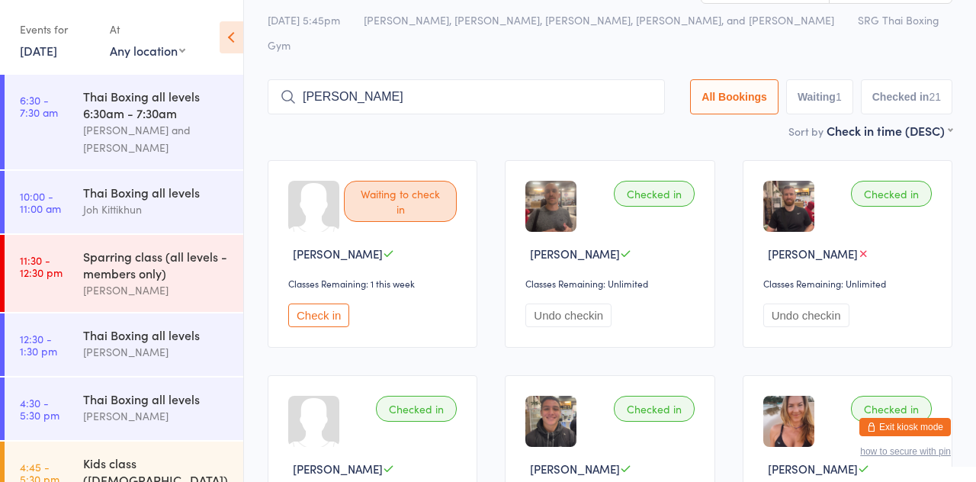
scroll to position [43, 0]
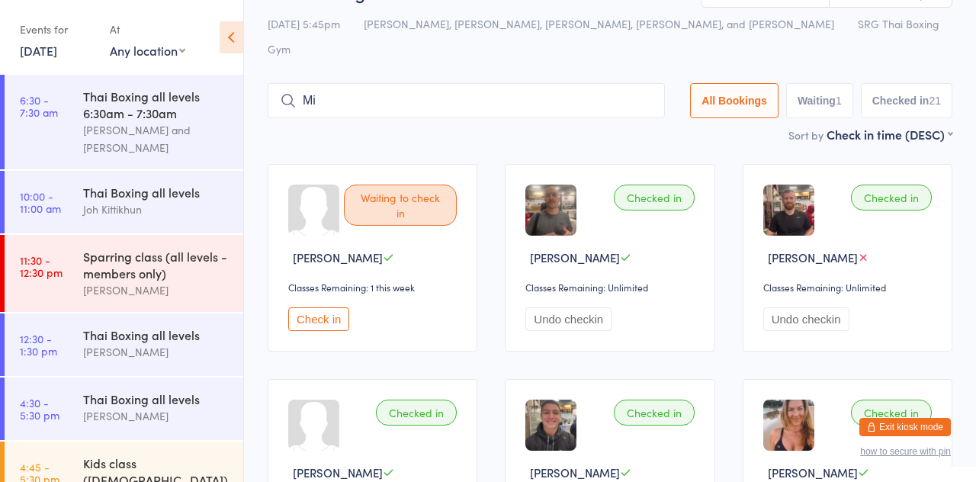
type input "M"
type input "mina"
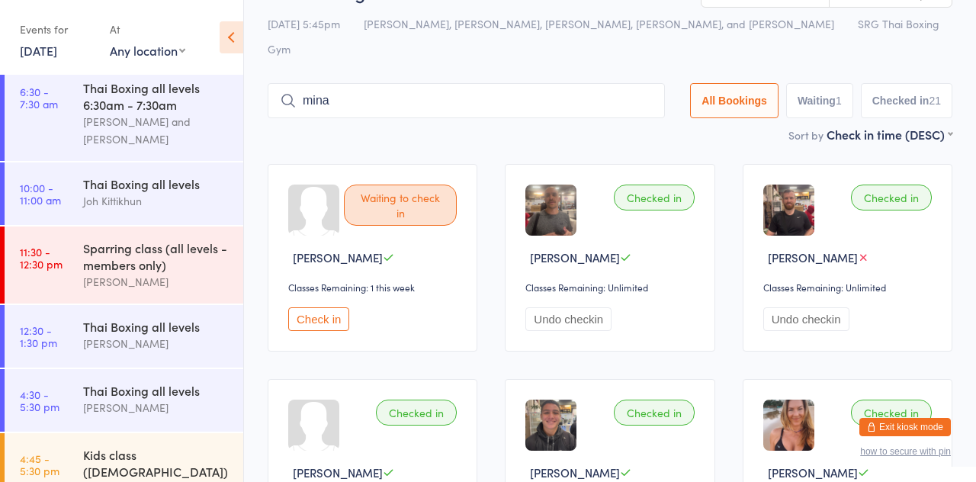
scroll to position [8, 0]
click at [643, 83] on input "mina" at bounding box center [466, 100] width 397 height 35
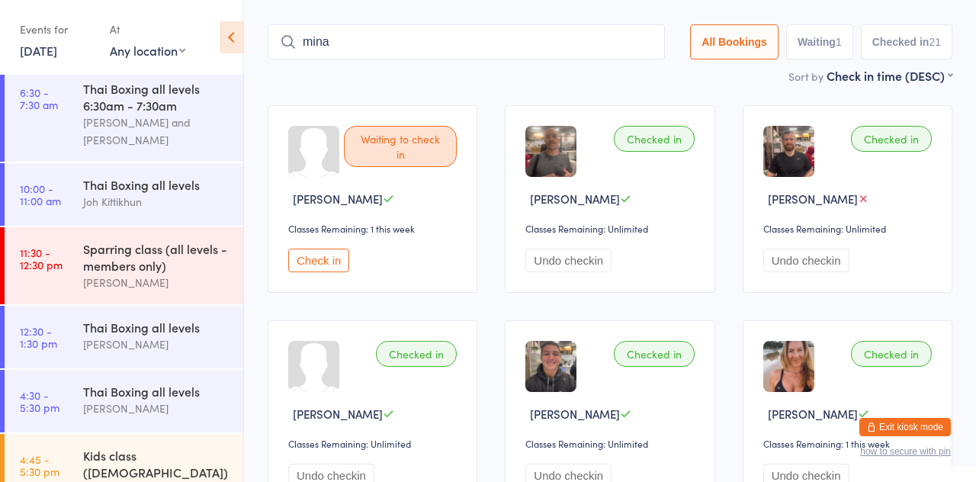
click at [635, 24] on input "mina" at bounding box center [466, 41] width 397 height 35
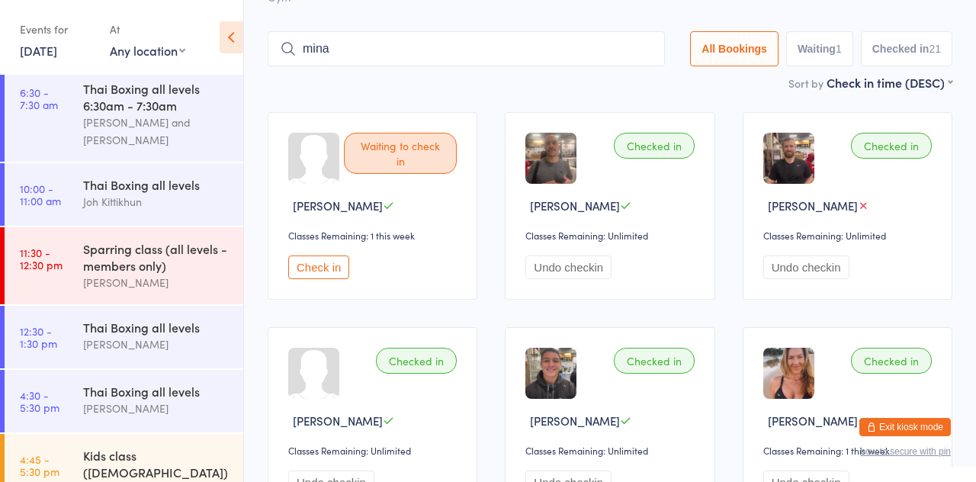
scroll to position [101, 0]
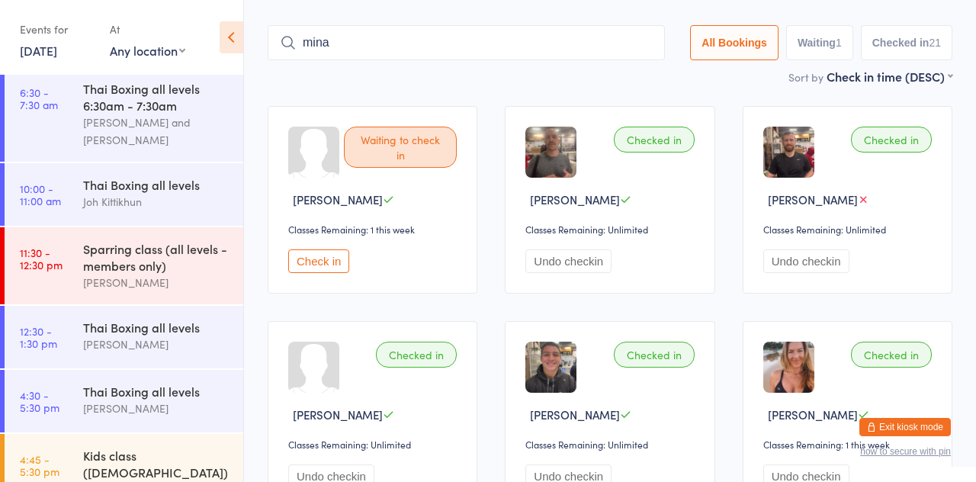
click at [650, 25] on input "mina" at bounding box center [466, 42] width 397 height 35
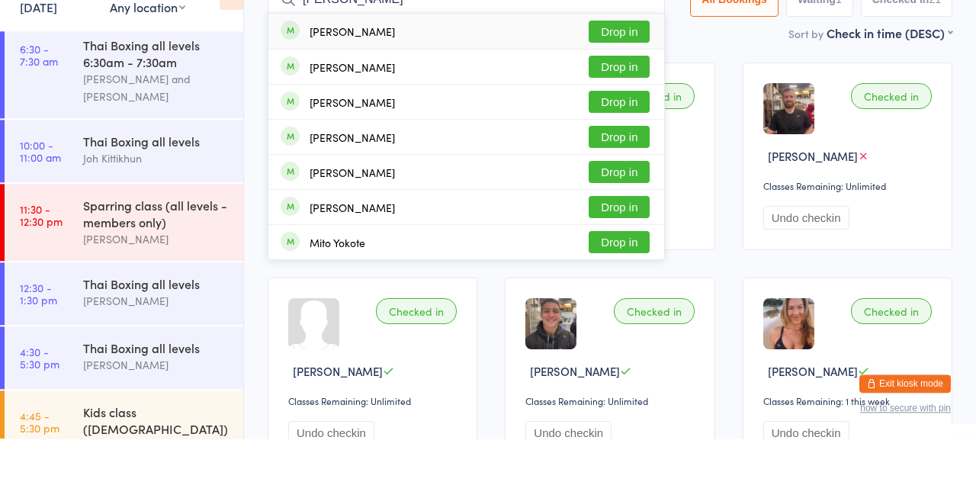
type input "Michael"
click at [612, 204] on button "Drop in" at bounding box center [619, 215] width 61 height 22
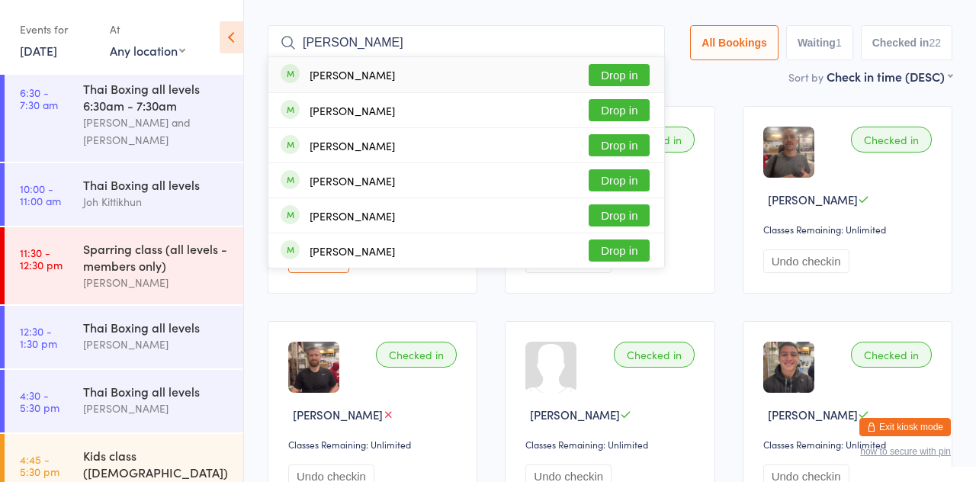
type input "Antonio ga"
click at [436, 57] on div "Antonio Garcia Gallego Drop in" at bounding box center [466, 74] width 396 height 35
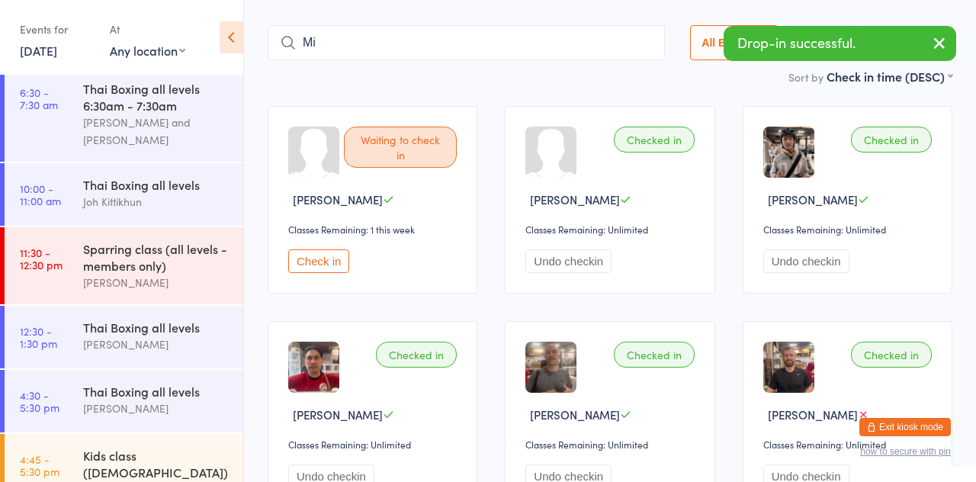
type input "Min"
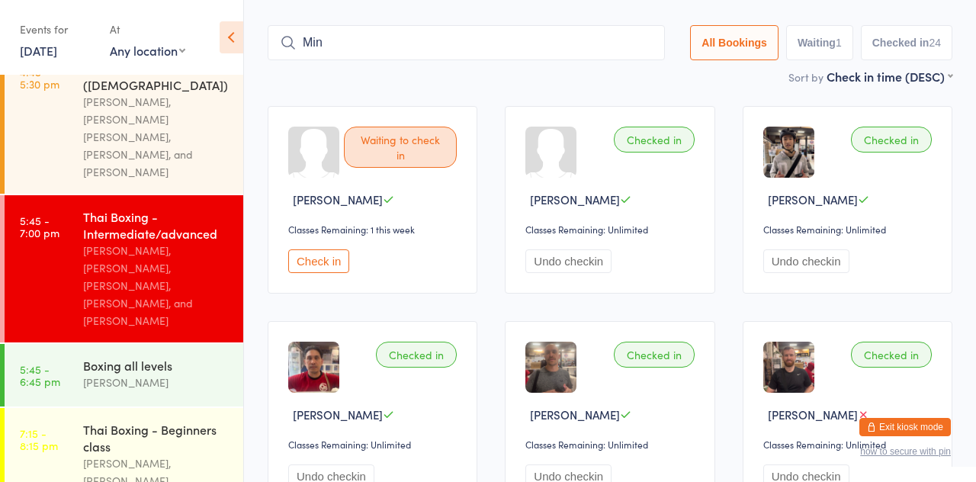
scroll to position [399, 0]
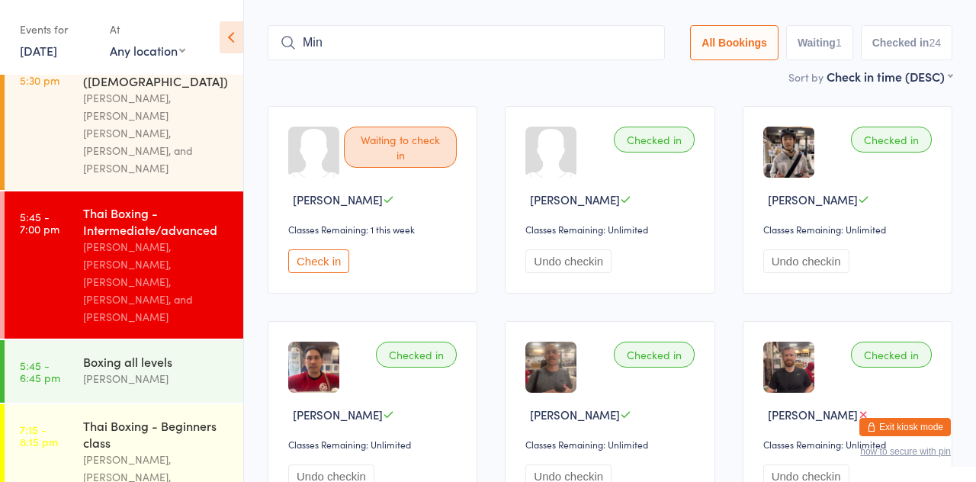
click at [152, 204] on div "Thai Boxing - Intermediate/advanced" at bounding box center [156, 221] width 147 height 34
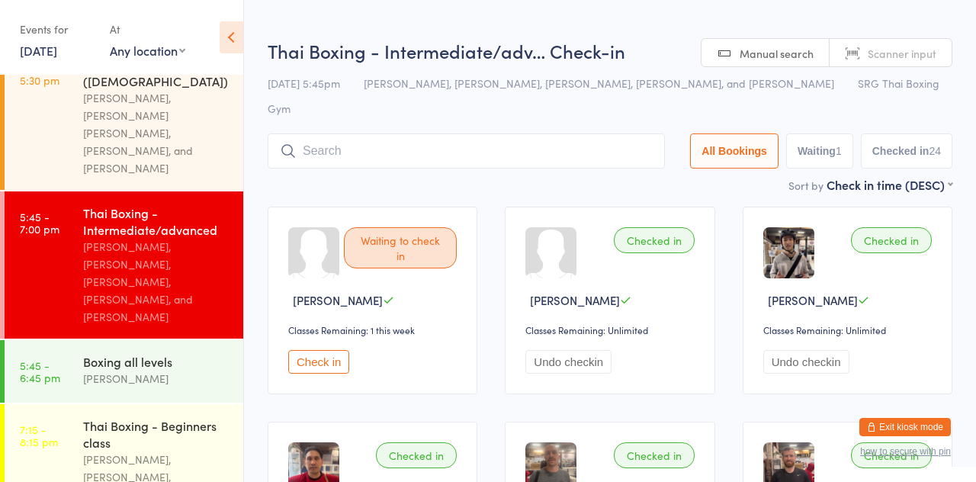
click at [532, 133] on input "search" at bounding box center [466, 150] width 397 height 35
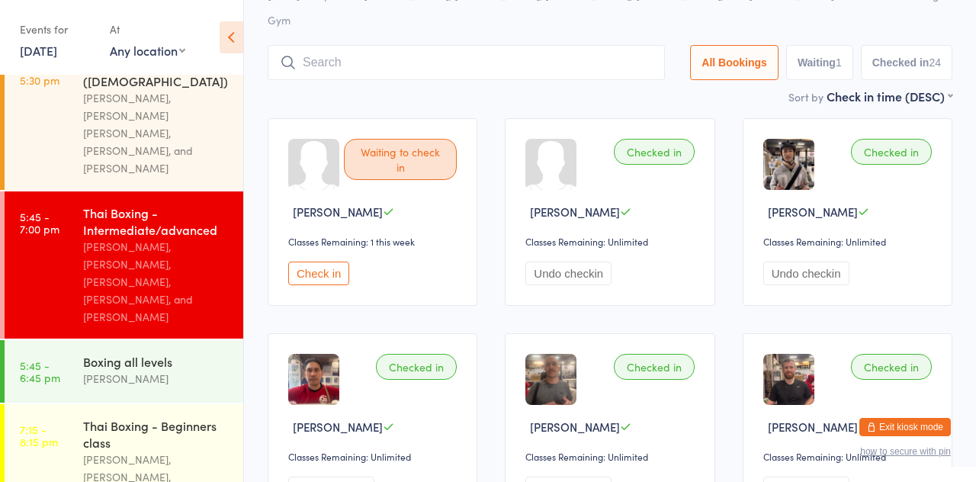
scroll to position [109, 0]
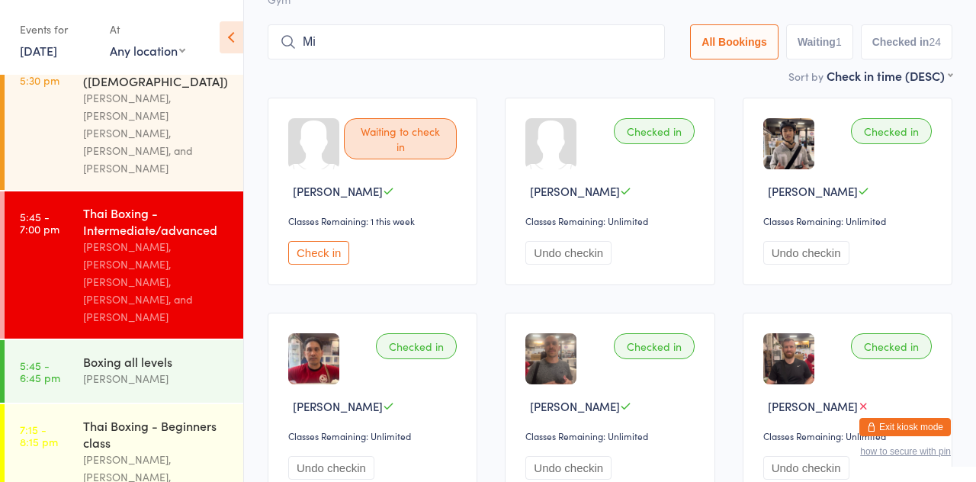
type input "Min"
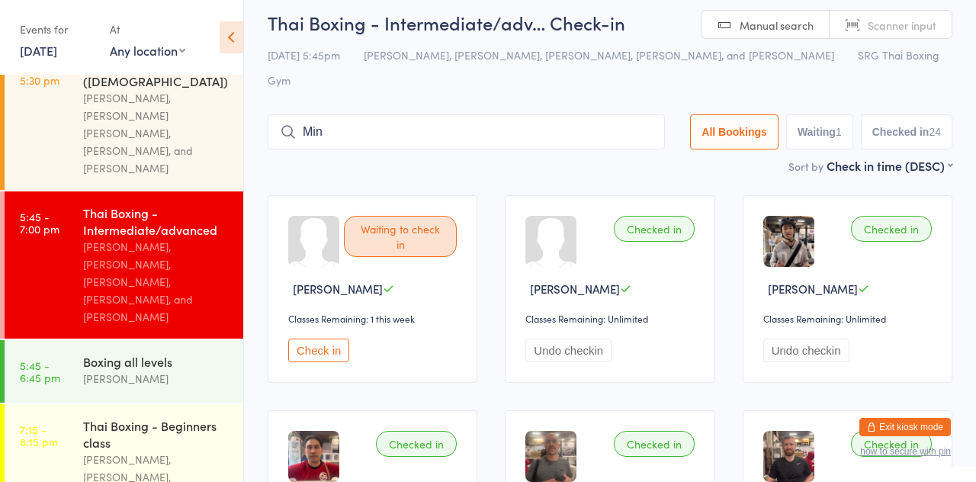
scroll to position [9, 0]
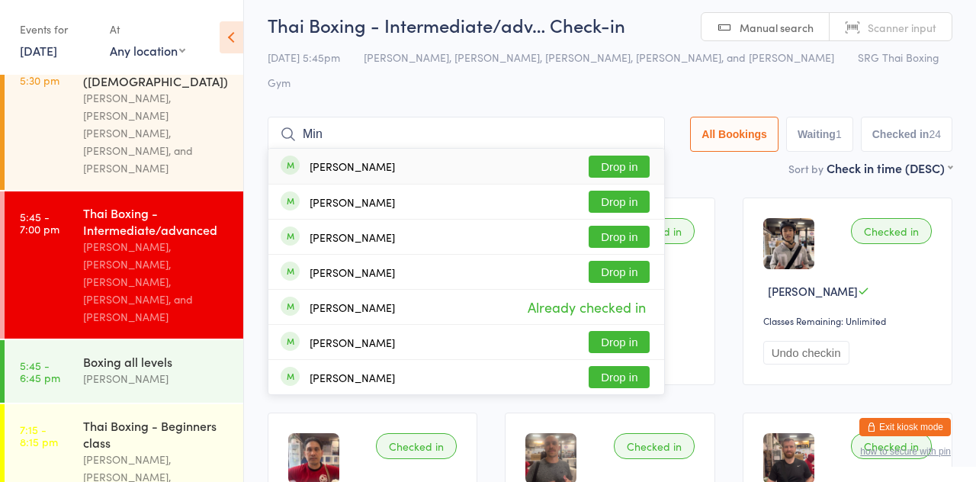
click at [137, 246] on div "[PERSON_NAME], [PERSON_NAME], [PERSON_NAME], [PERSON_NAME], and [PERSON_NAME]" at bounding box center [156, 282] width 147 height 88
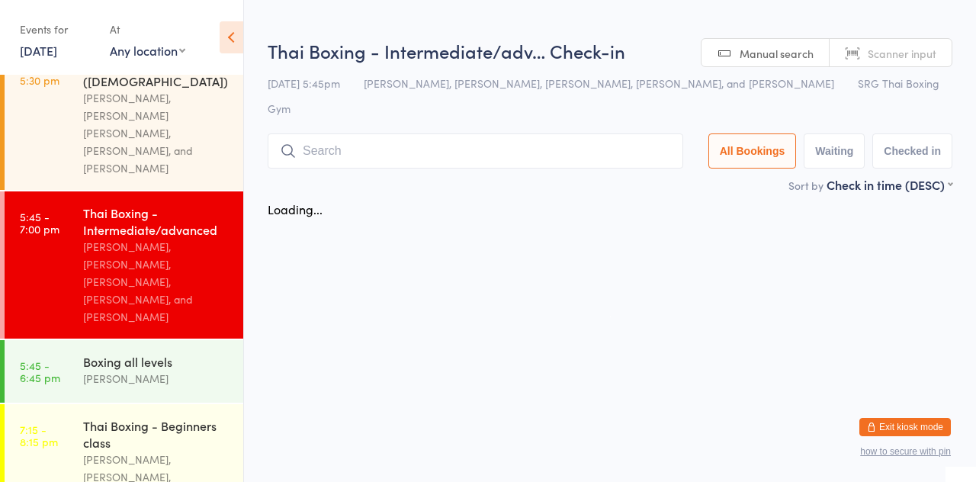
scroll to position [0, 0]
click at [464, 133] on input "search" at bounding box center [476, 150] width 416 height 35
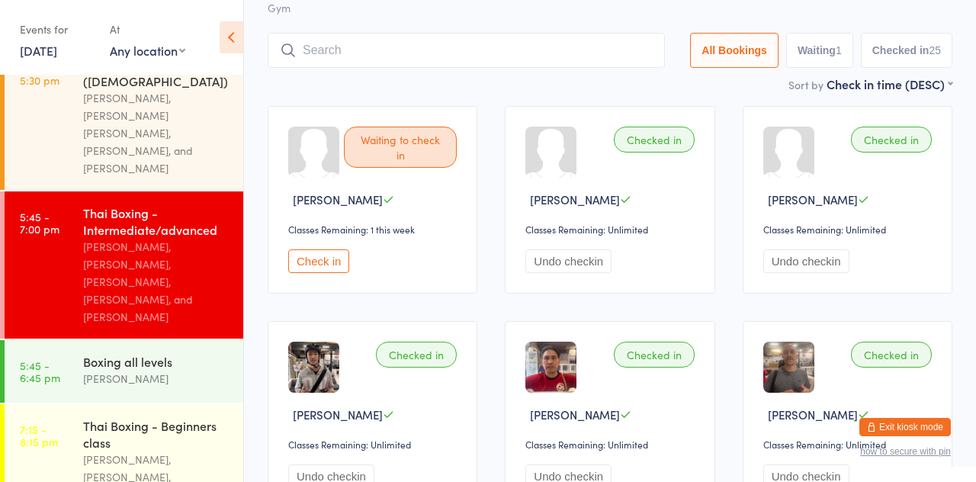
scroll to position [109, 0]
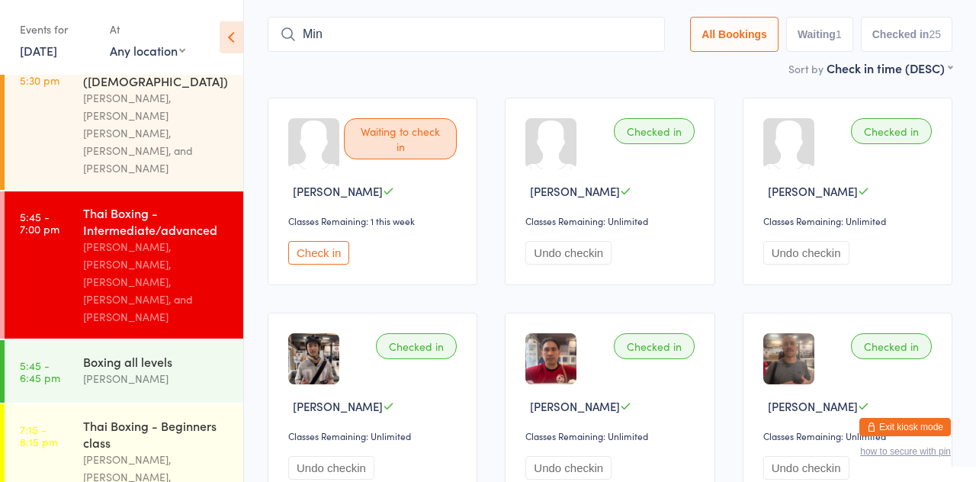
click at [570, 17] on input "Min" at bounding box center [466, 34] width 397 height 35
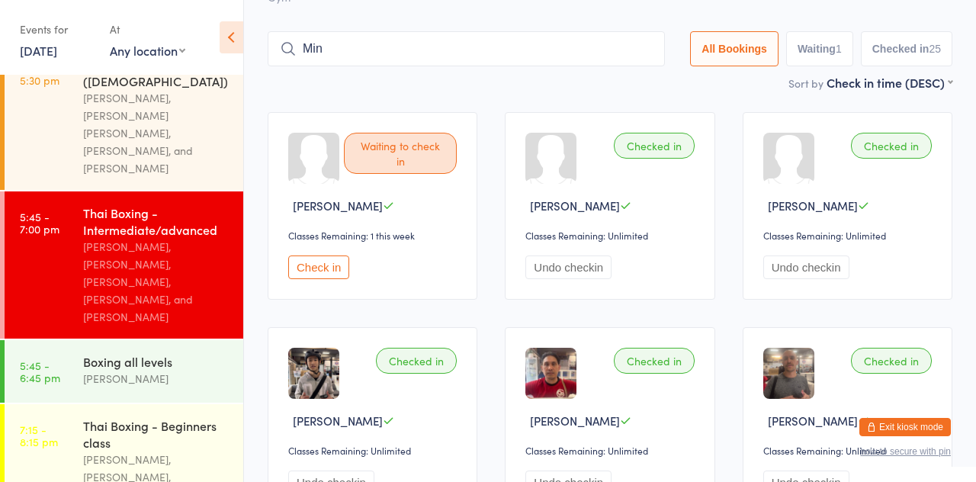
scroll to position [101, 0]
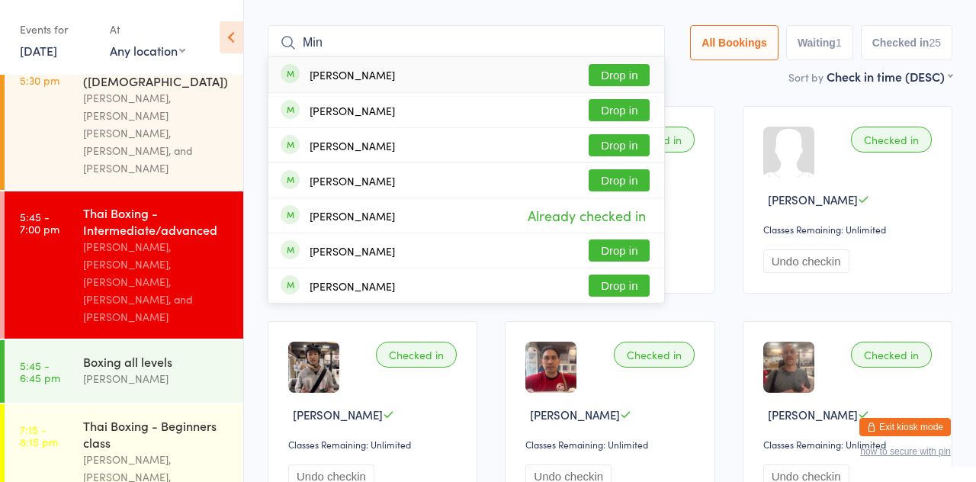
type input "Min"
click at [637, 64] on button "Drop in" at bounding box center [619, 75] width 61 height 22
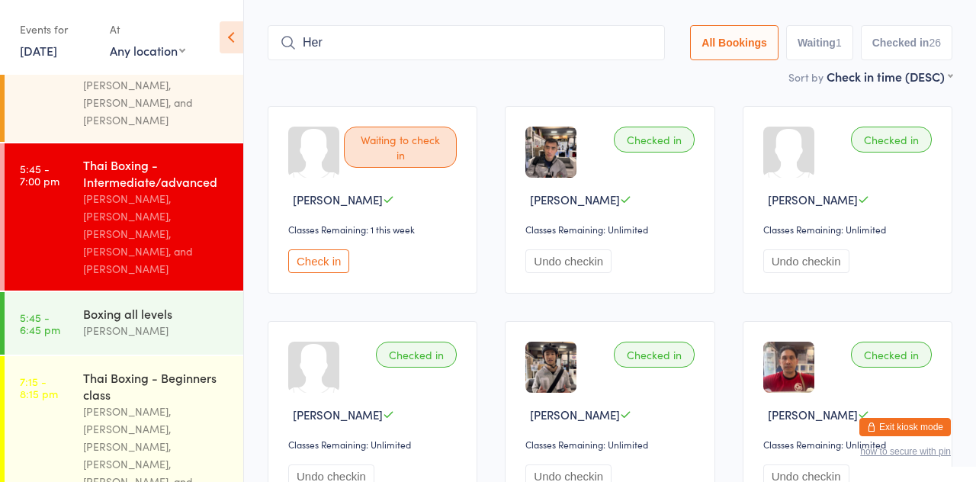
scroll to position [448, 0]
type input "Herbert"
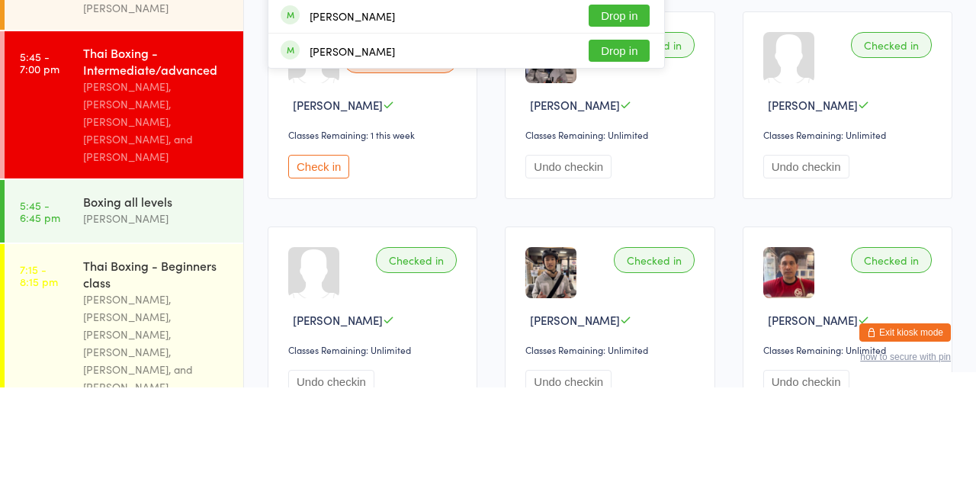
scroll to position [101, 0]
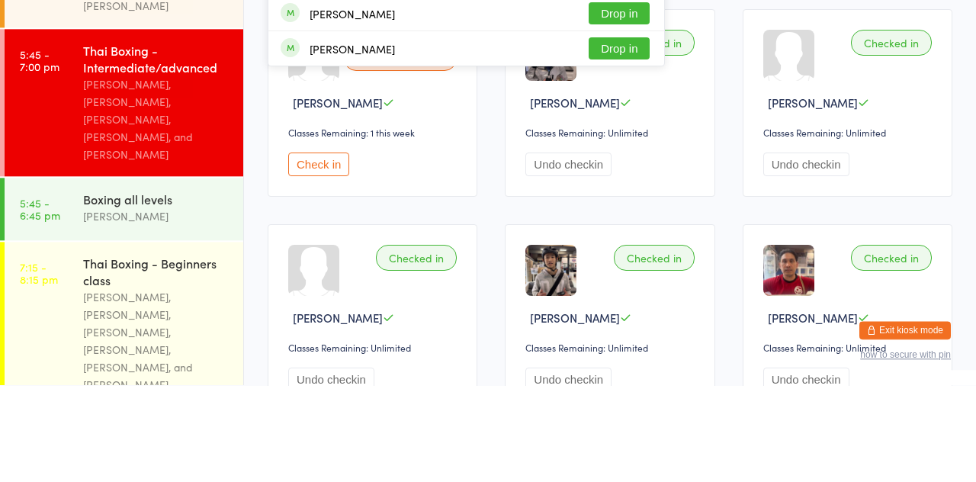
click at [162, 304] on div "[PERSON_NAME]" at bounding box center [156, 313] width 147 height 18
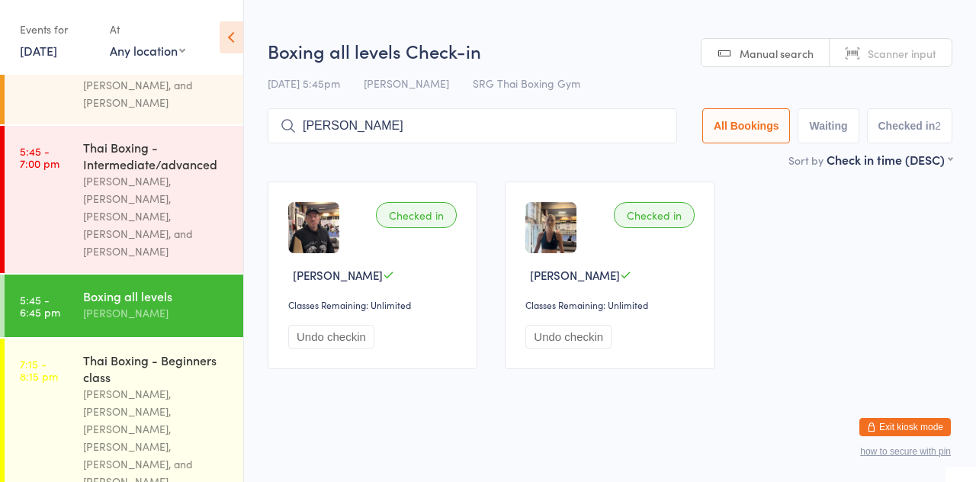
type input "Herbert"
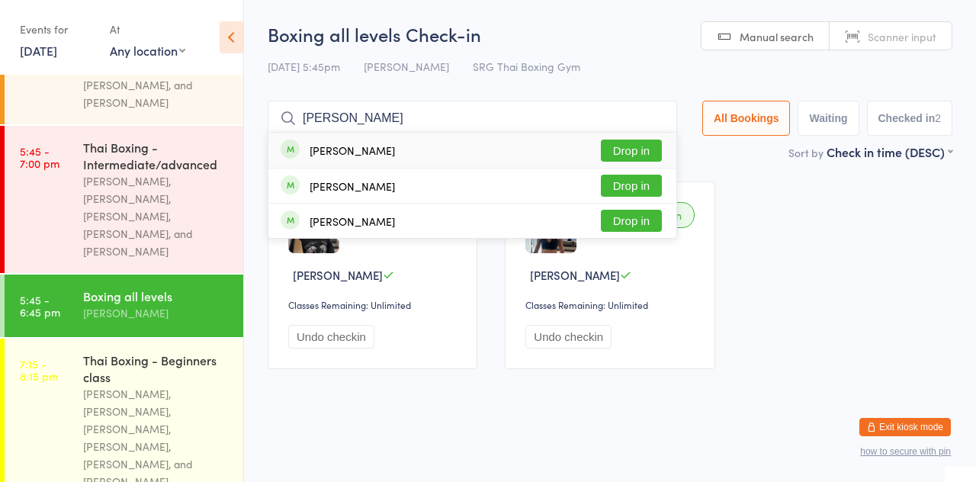
click at [651, 145] on button "Drop in" at bounding box center [631, 151] width 61 height 22
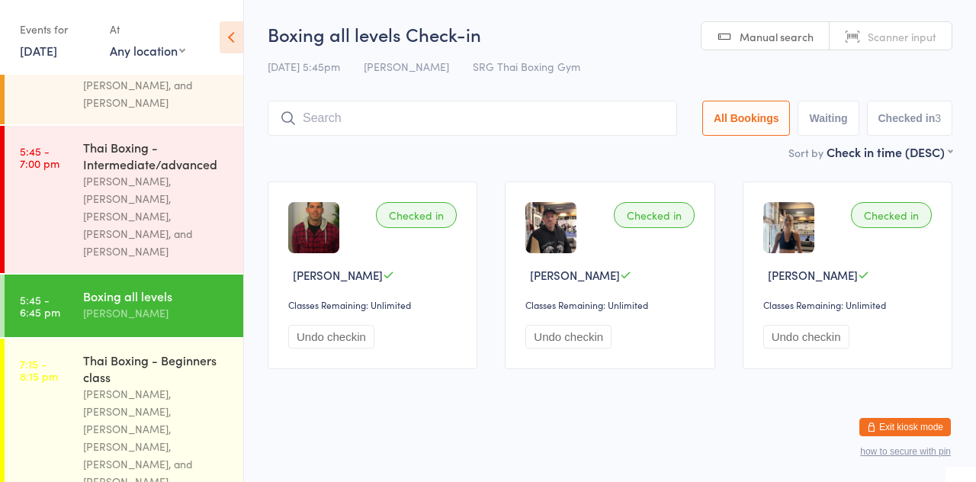
click at [509, 145] on div "Sort by Check in time (DESC) First name (ASC) First name (DESC) Last name (ASC)…" at bounding box center [610, 151] width 685 height 17
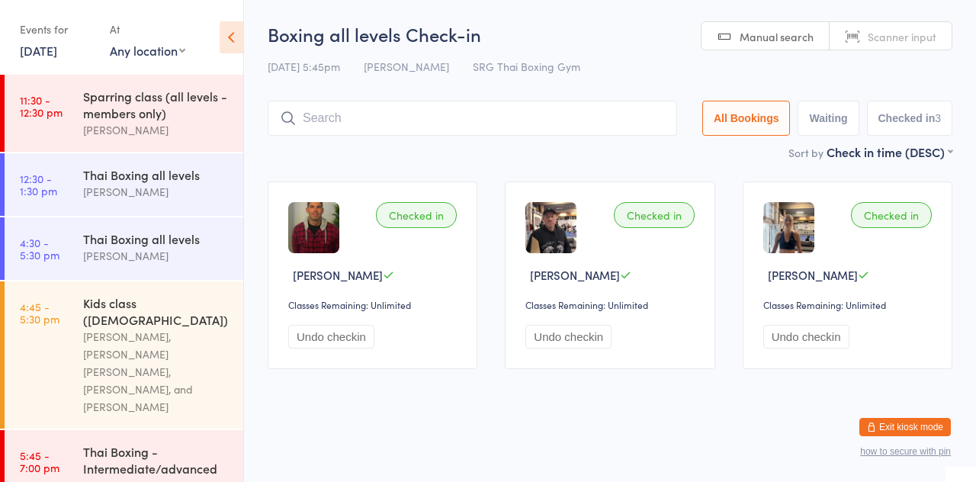
scroll to position [161, 0]
click at [156, 254] on div "[PERSON_NAME]" at bounding box center [156, 255] width 147 height 18
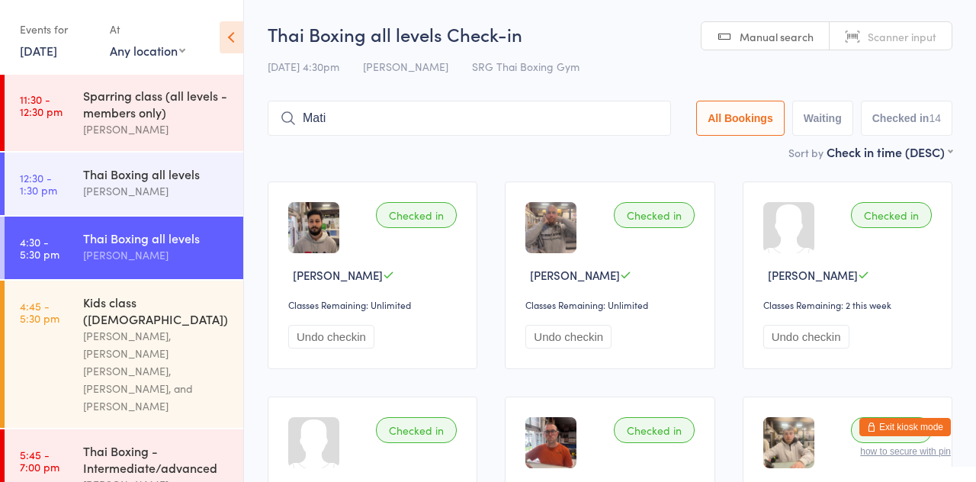
type input "Mati"
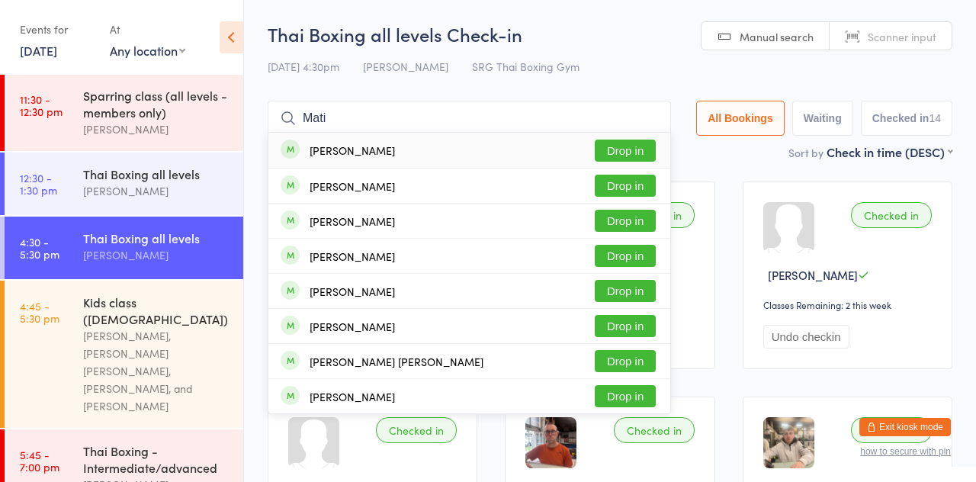
click at [642, 230] on button "Drop in" at bounding box center [625, 221] width 61 height 22
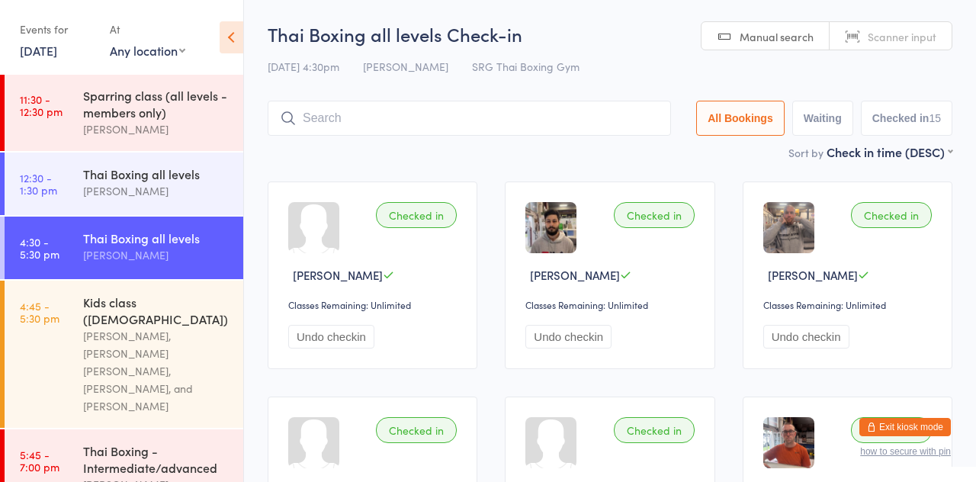
click at [453, 119] on input "search" at bounding box center [469, 118] width 403 height 35
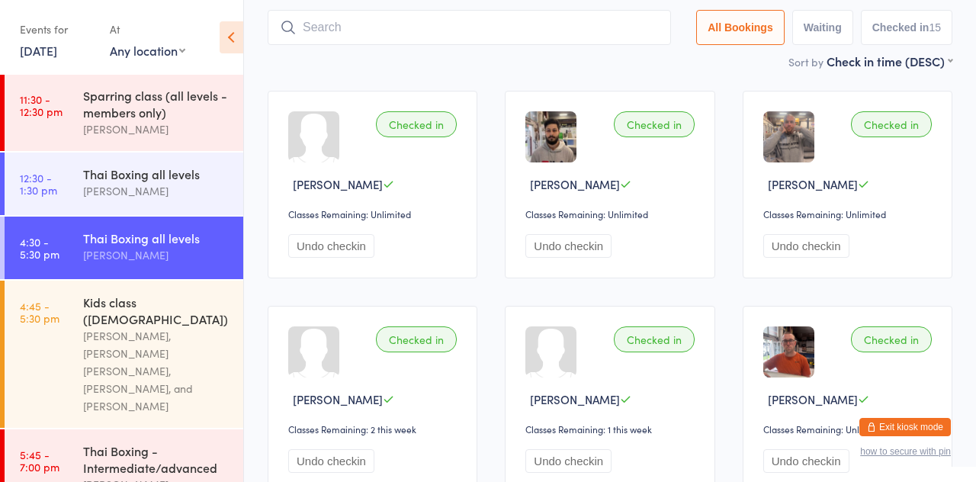
scroll to position [101, 0]
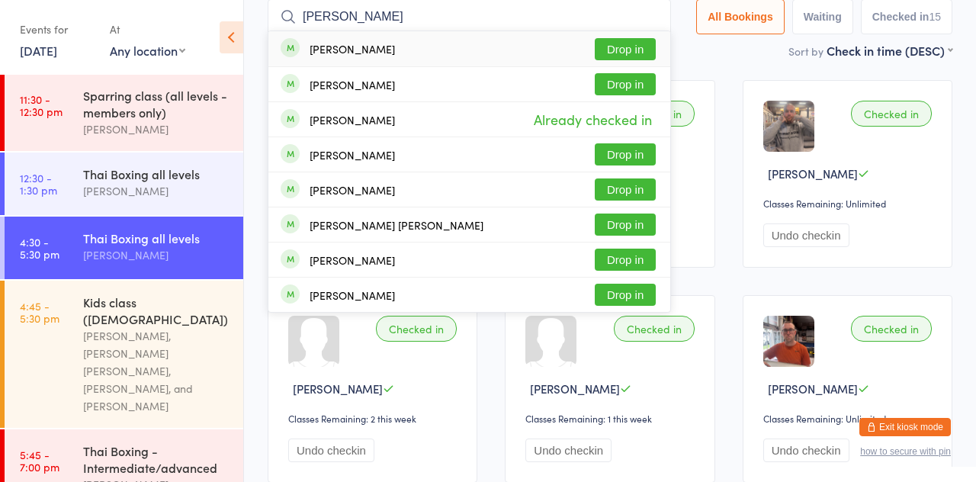
type input "Sam clark"
click at [639, 156] on button "Drop in" at bounding box center [625, 154] width 61 height 22
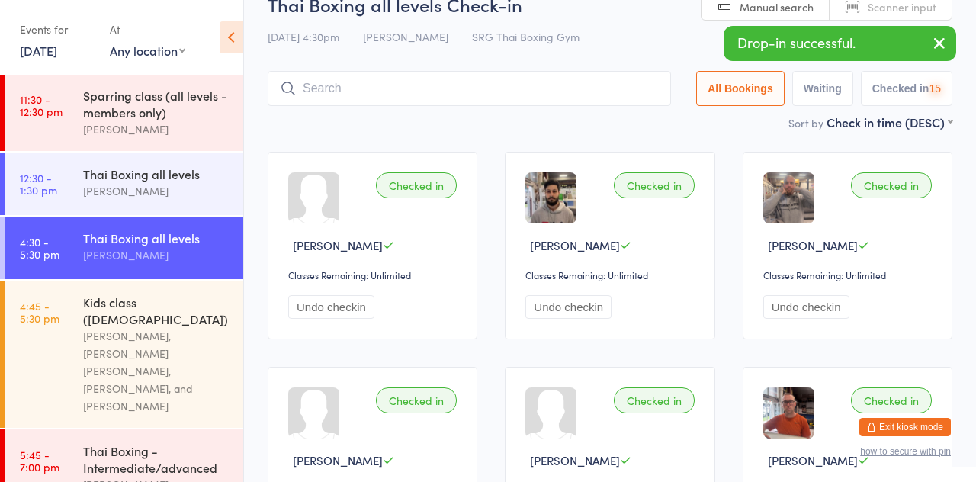
scroll to position [20, 0]
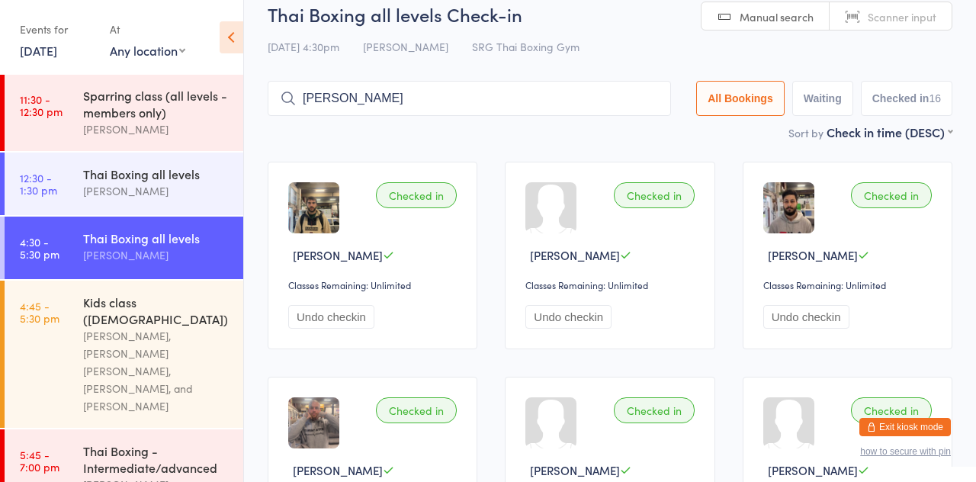
type input "Mimi"
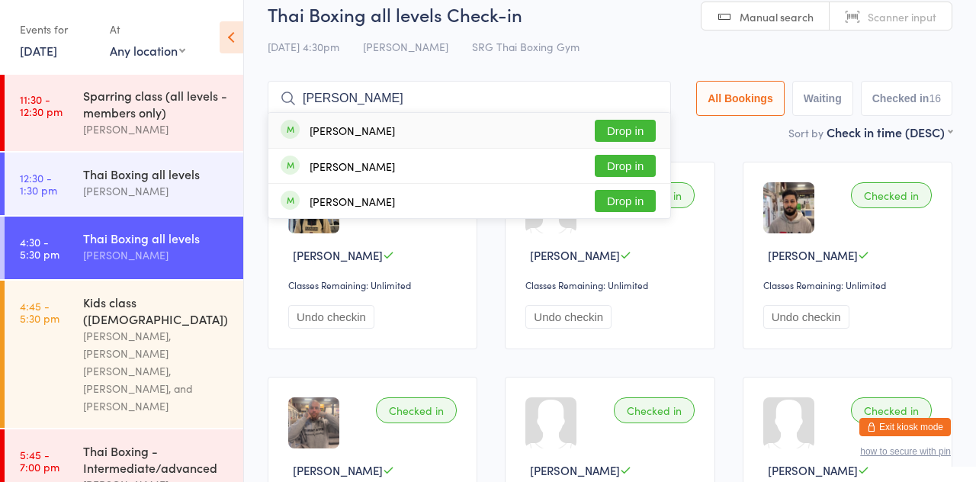
click at [641, 126] on button "Drop in" at bounding box center [625, 131] width 61 height 22
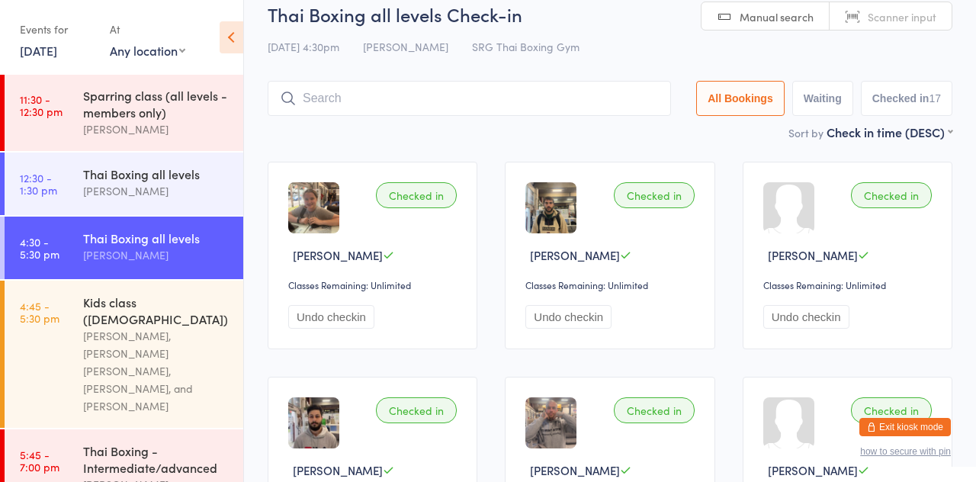
type input "I"
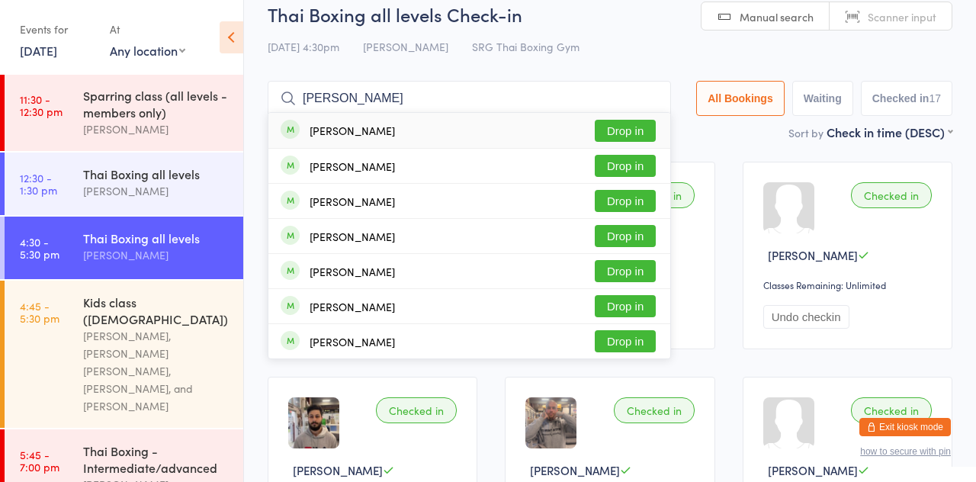
type input "Joss"
click at [622, 136] on button "Drop in" at bounding box center [625, 131] width 61 height 22
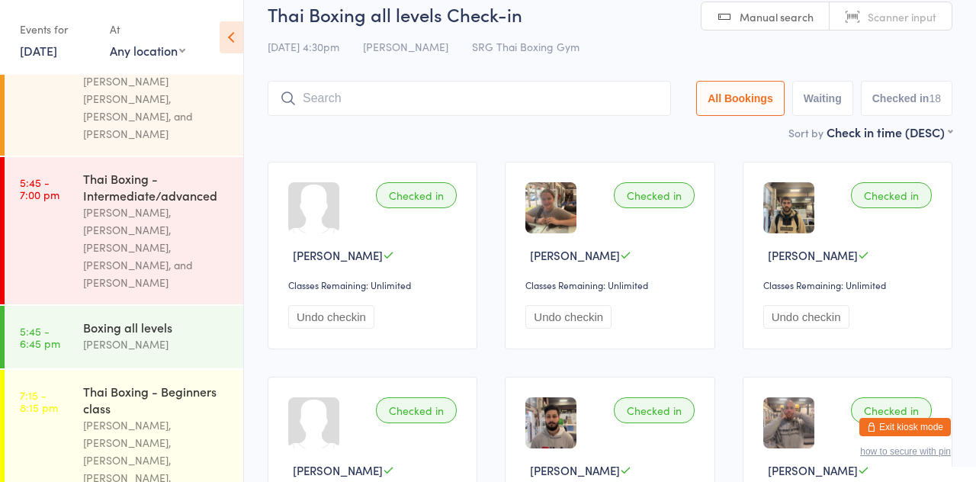
scroll to position [464, 0]
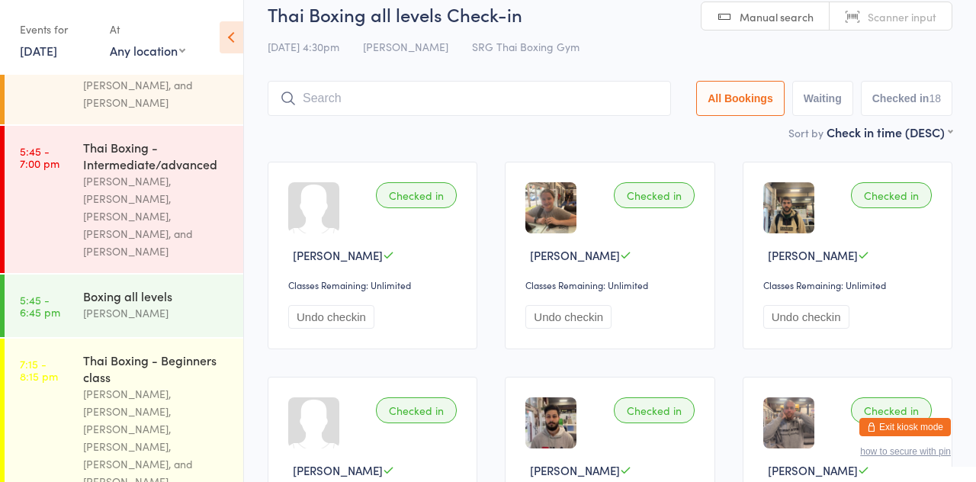
click at [124, 352] on div "Thai Boxing - Beginners class" at bounding box center [156, 369] width 147 height 34
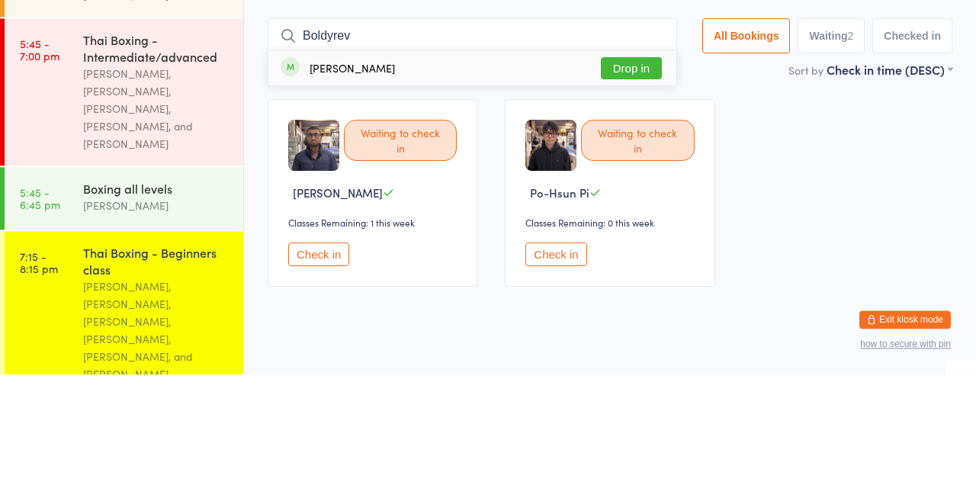
type input "Boldyrev"
click at [645, 183] on button "Drop in" at bounding box center [631, 176] width 61 height 22
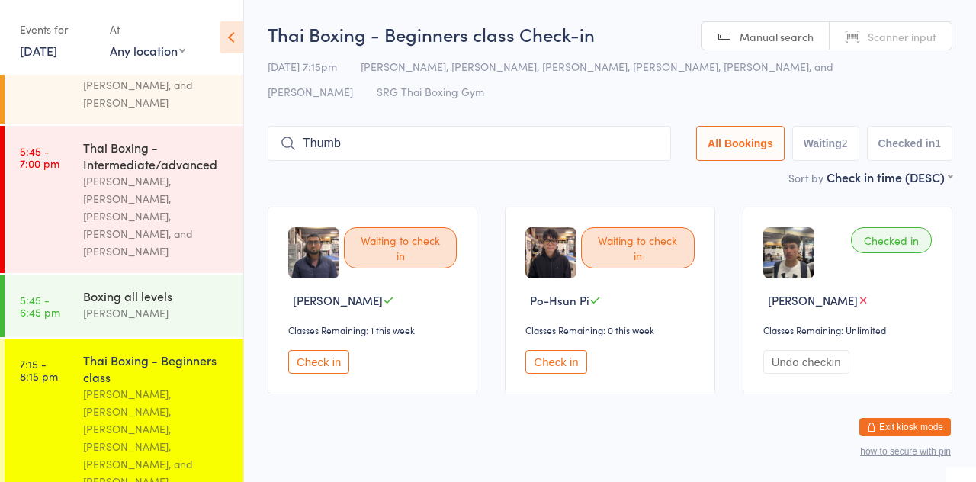
type input "Thumbi"
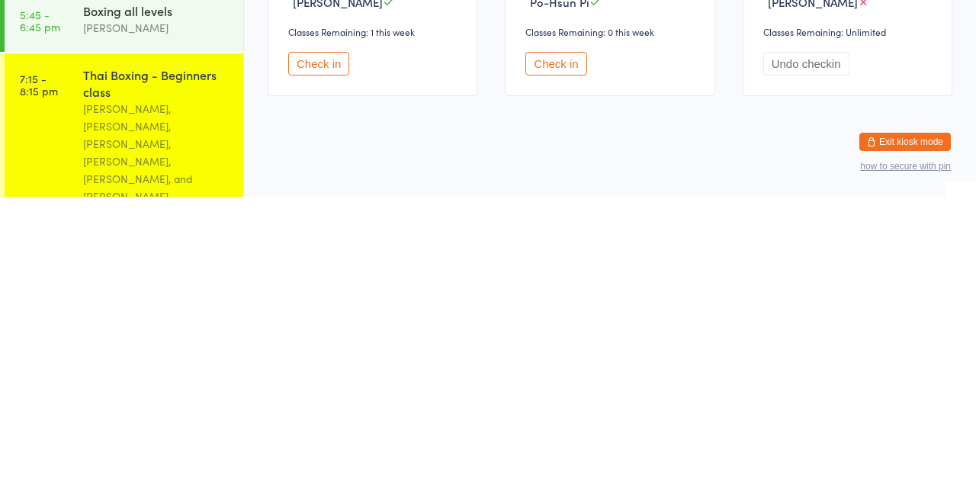
scroll to position [18, 0]
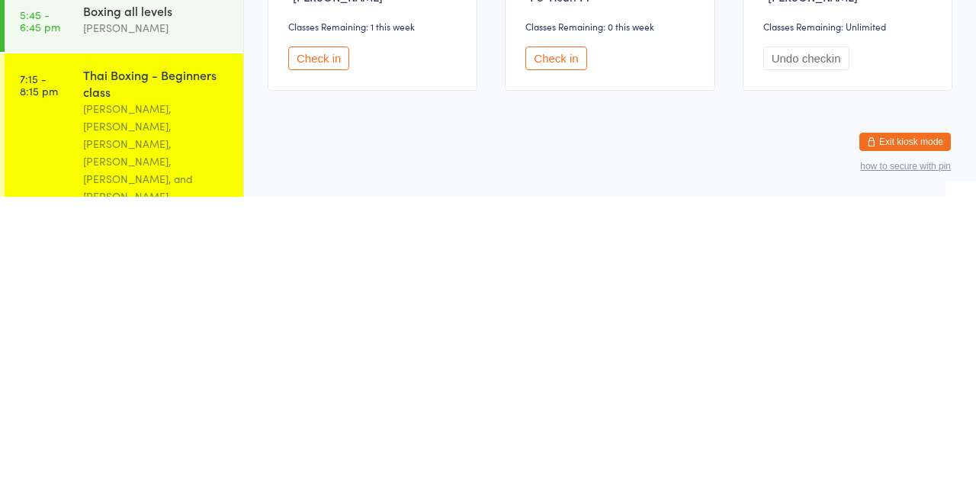
click at [178, 394] on div "[PERSON_NAME], [PERSON_NAME], [PERSON_NAME], [PERSON_NAME], [PERSON_NAME], and …" at bounding box center [156, 437] width 147 height 105
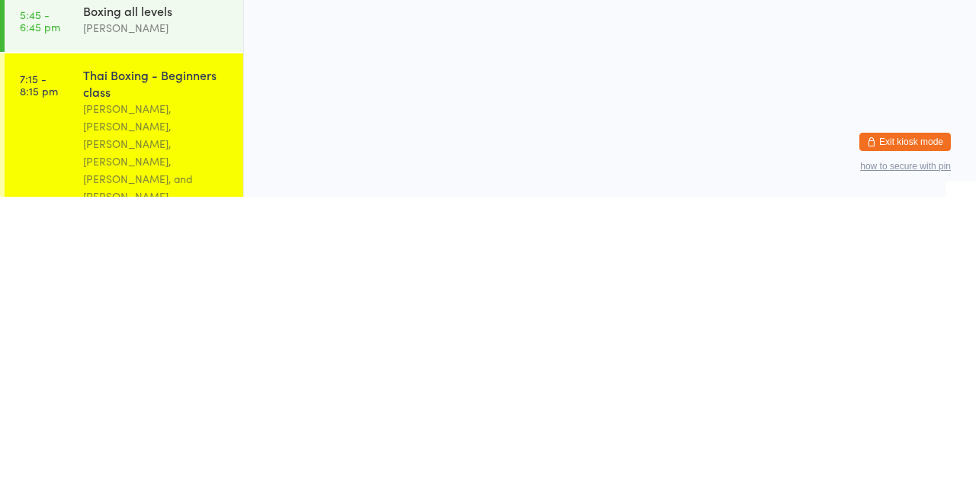
scroll to position [0, 0]
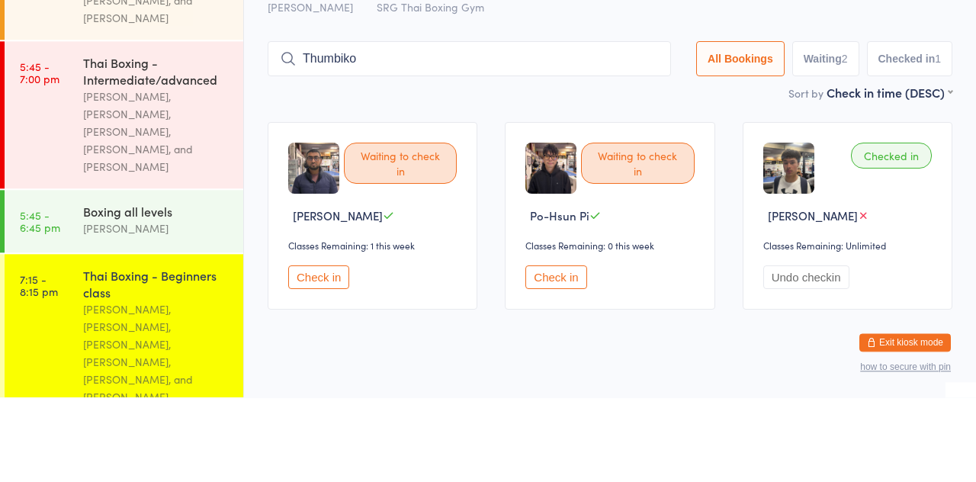
type input "Thumbiko"
click at [640, 186] on button "Drop in" at bounding box center [625, 176] width 61 height 22
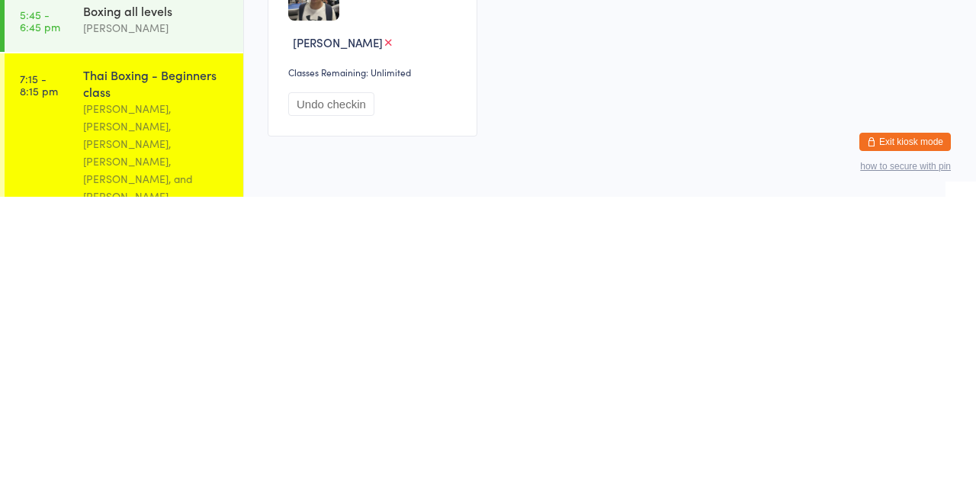
scroll to position [233, 0]
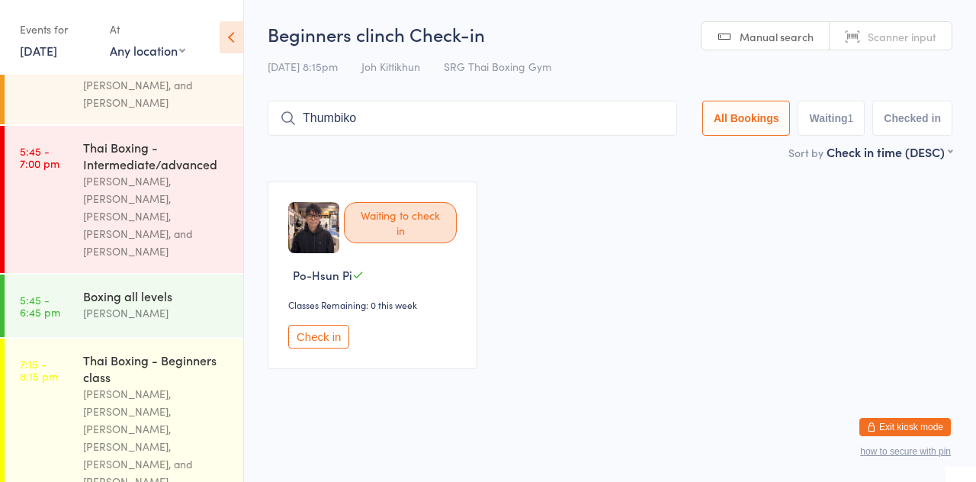
type input "Thumbiko"
click at [652, 155] on button "Drop in" at bounding box center [631, 151] width 61 height 22
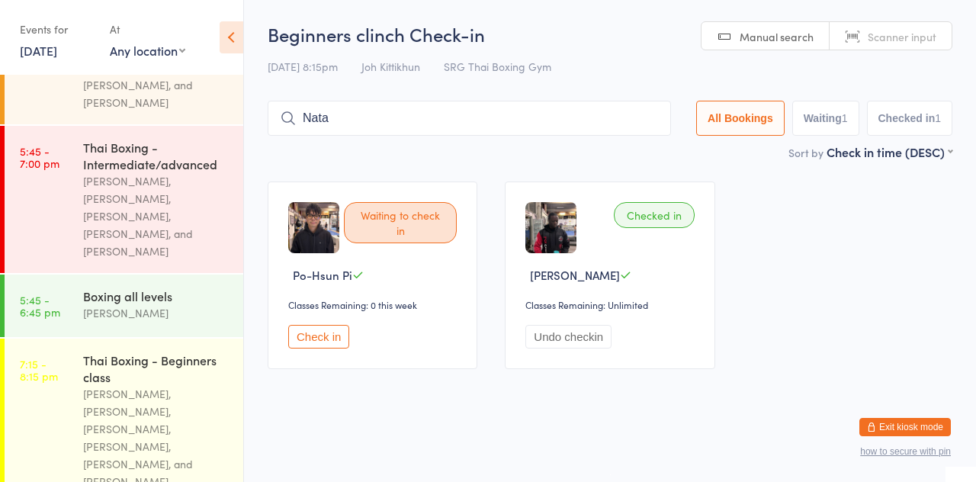
type input "Natalino"
click at [371, 114] on input "Natalino" at bounding box center [469, 118] width 403 height 35
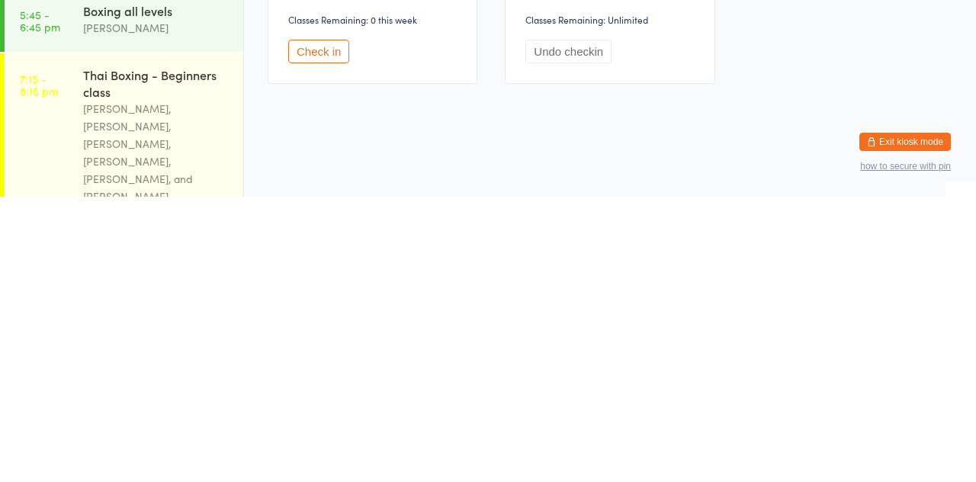
click at [162, 385] on div "[PERSON_NAME], [PERSON_NAME], [PERSON_NAME], [PERSON_NAME], [PERSON_NAME], and …" at bounding box center [156, 437] width 147 height 105
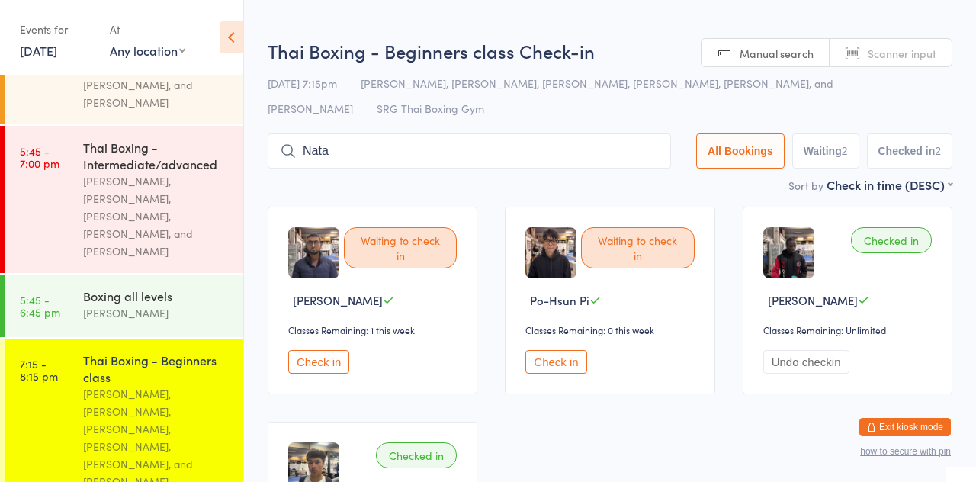
type input "Natalino"
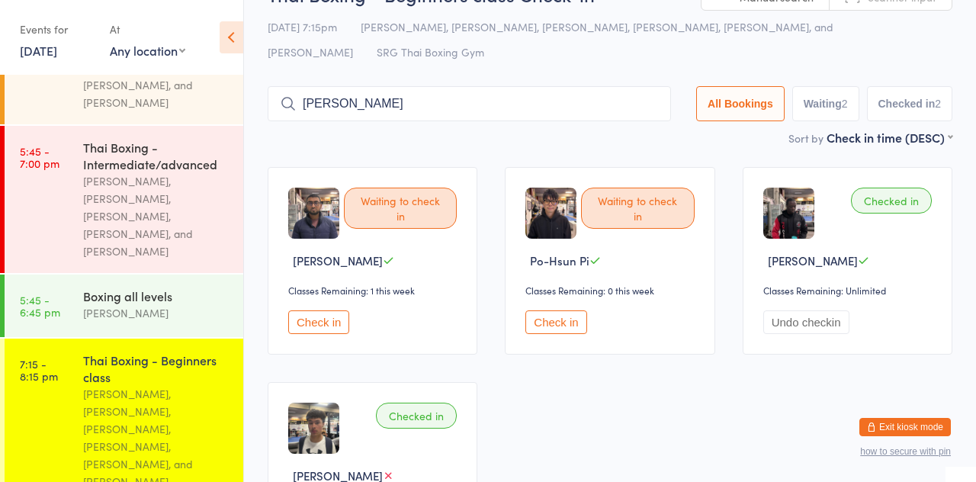
click at [372, 97] on input "Natalino" at bounding box center [469, 103] width 403 height 35
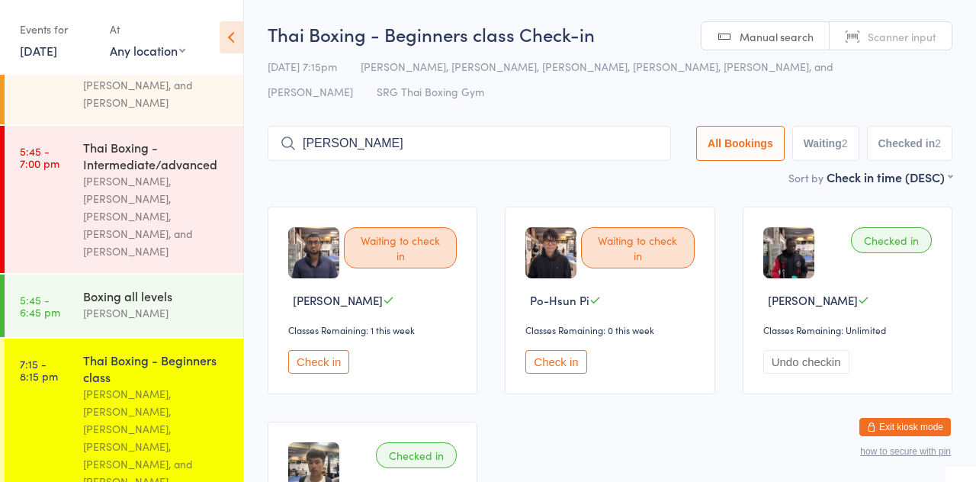
click at [657, 145] on input "Natalino" at bounding box center [469, 143] width 403 height 35
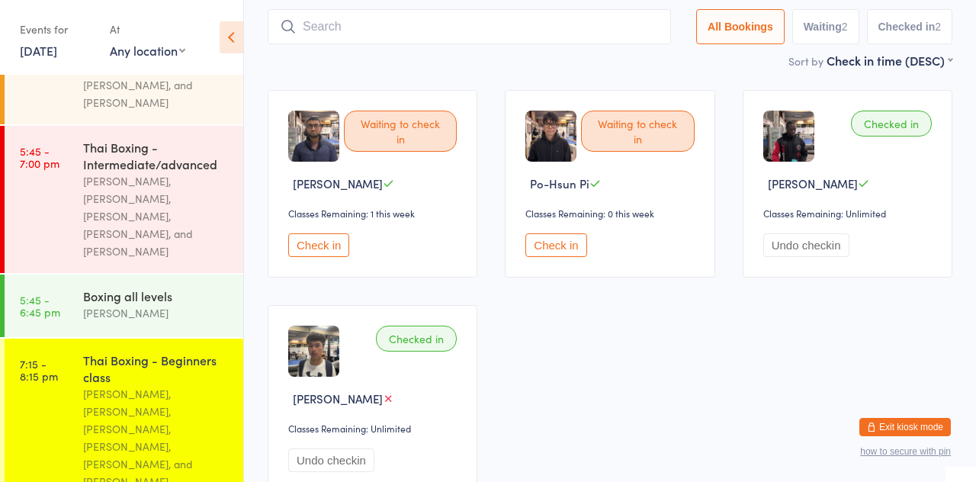
scroll to position [127, 0]
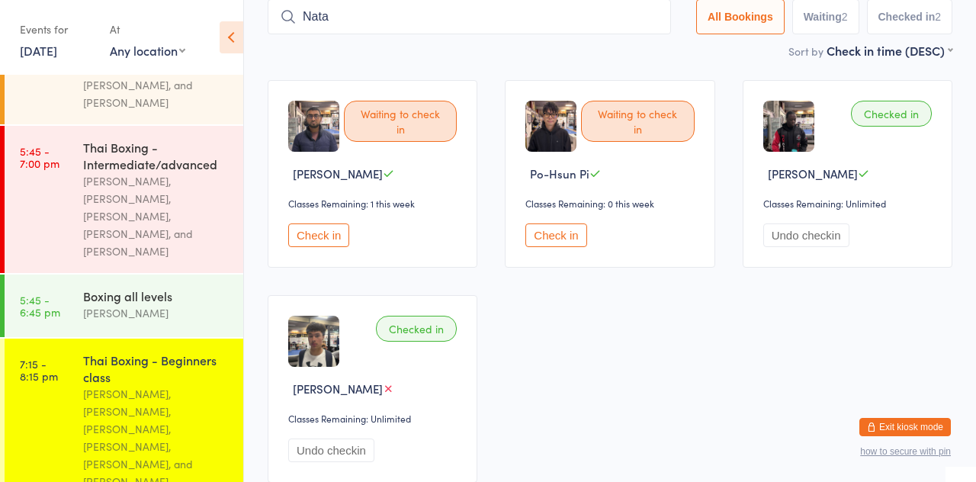
type input "Natalino"
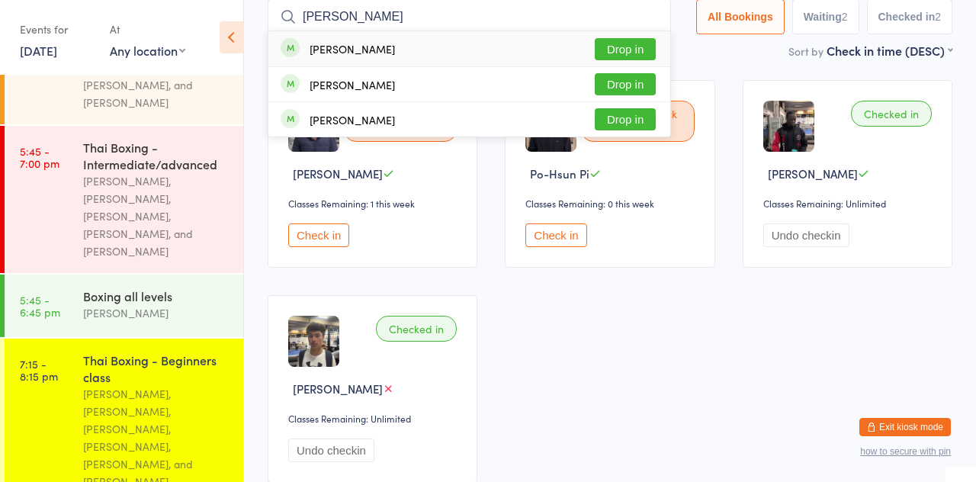
click at [645, 51] on button "Drop in" at bounding box center [625, 49] width 61 height 22
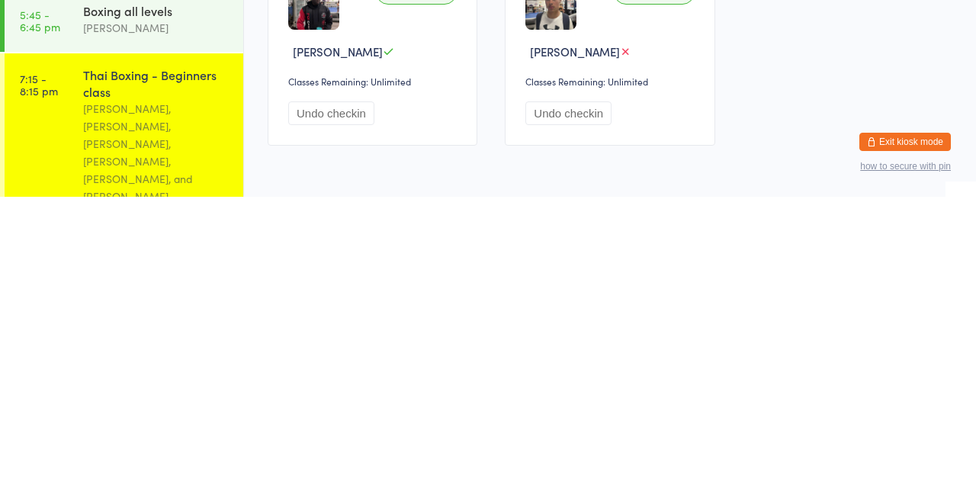
scroll to position [189, 0]
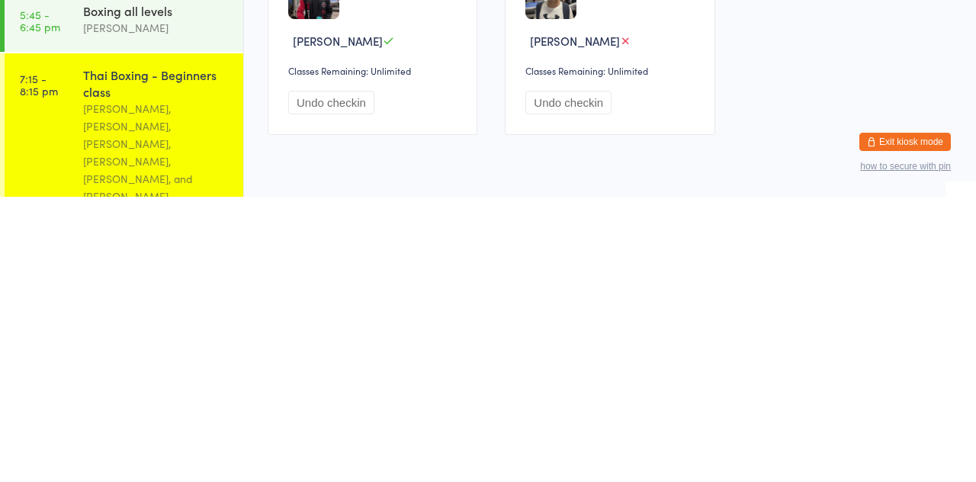
click at [139, 385] on div "[PERSON_NAME], [PERSON_NAME], [PERSON_NAME], [PERSON_NAME], [PERSON_NAME], and …" at bounding box center [156, 437] width 147 height 105
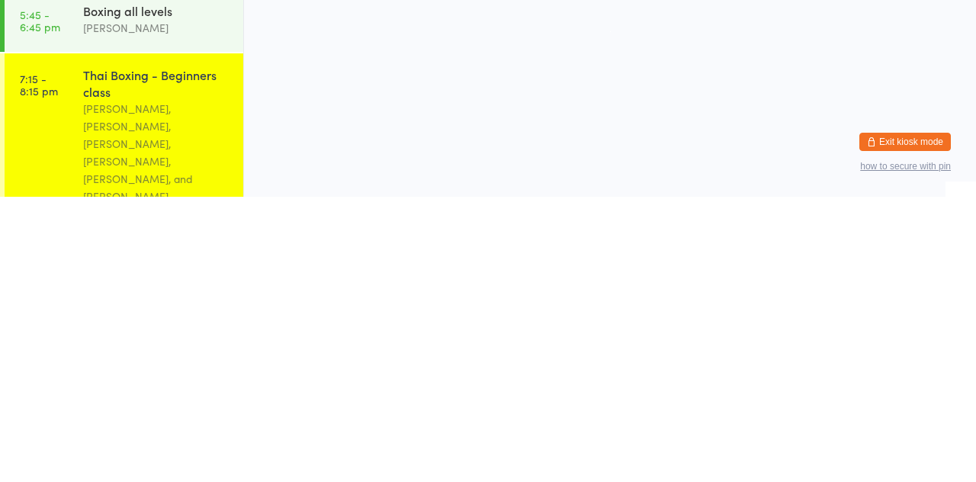
scroll to position [0, 0]
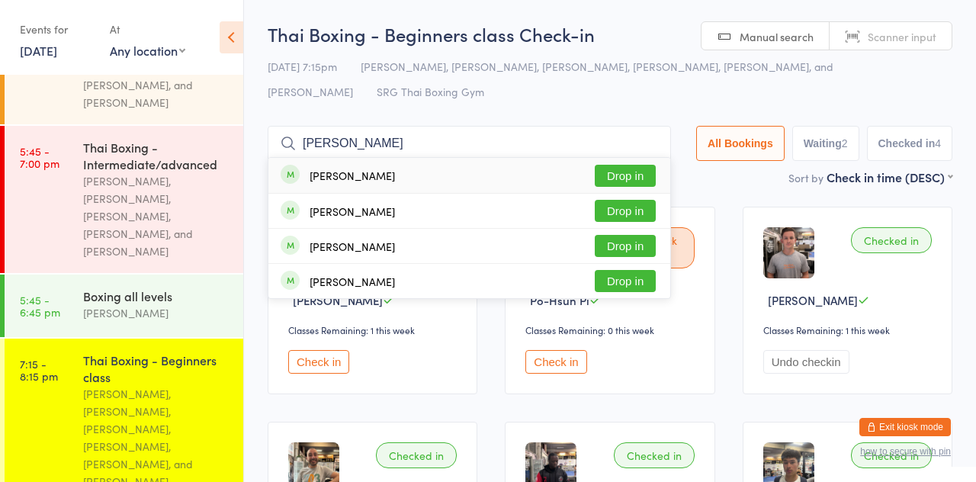
type input "Sonny st"
click at [619, 179] on button "Drop in" at bounding box center [625, 176] width 61 height 22
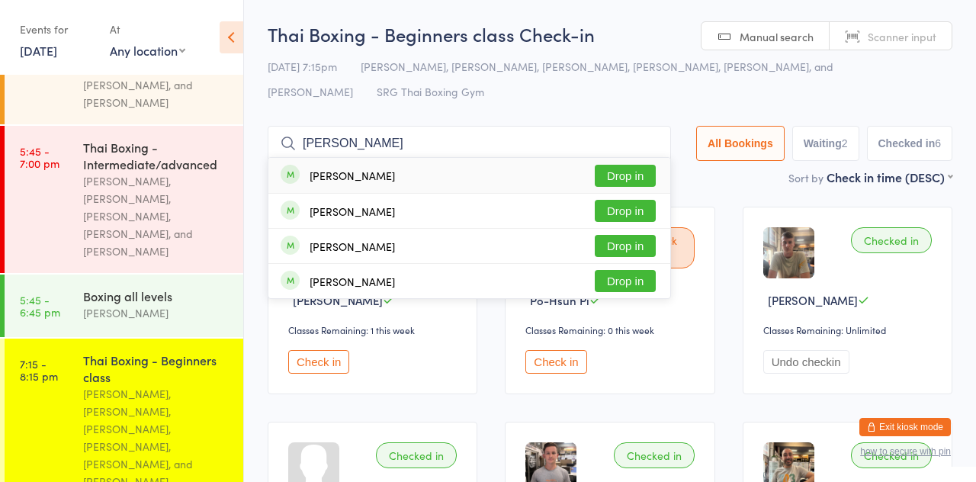
type input "Susan casta"
click at [635, 178] on button "Drop in" at bounding box center [625, 176] width 61 height 22
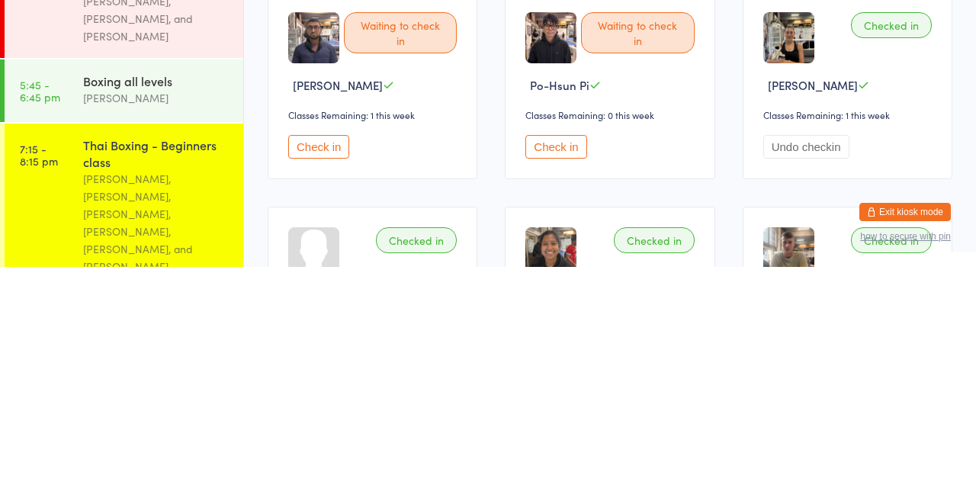
click at [92, 385] on div "[PERSON_NAME], [PERSON_NAME], [PERSON_NAME], [PERSON_NAME], [PERSON_NAME], and …" at bounding box center [156, 437] width 147 height 105
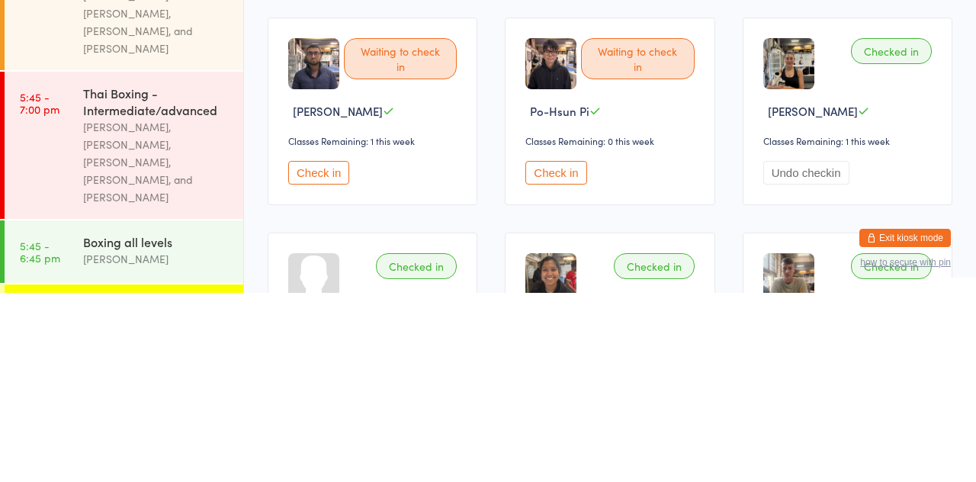
scroll to position [329, 0]
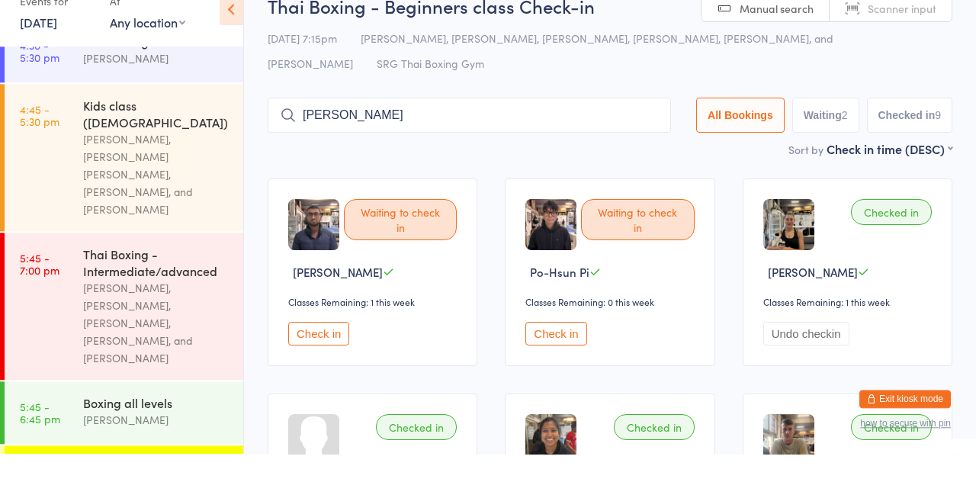
type input "Maclennan"
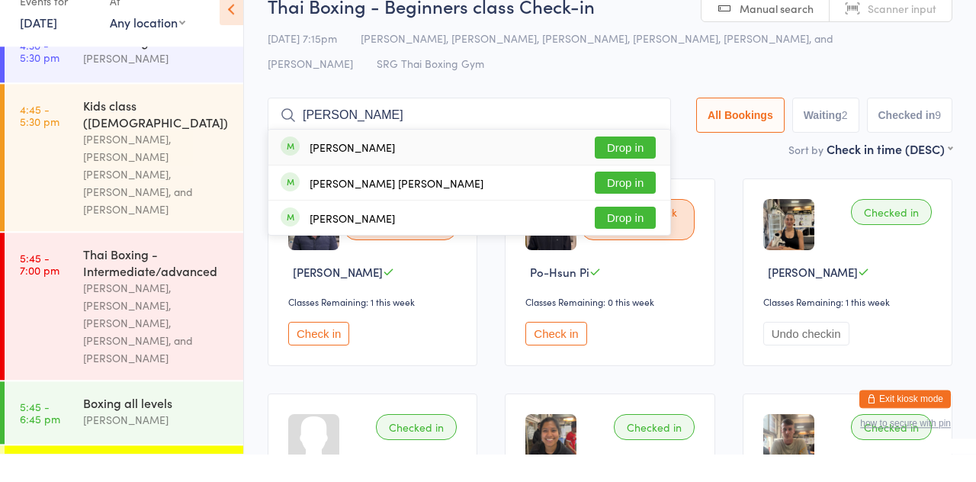
click at [632, 183] on button "Drop in" at bounding box center [625, 176] width 61 height 22
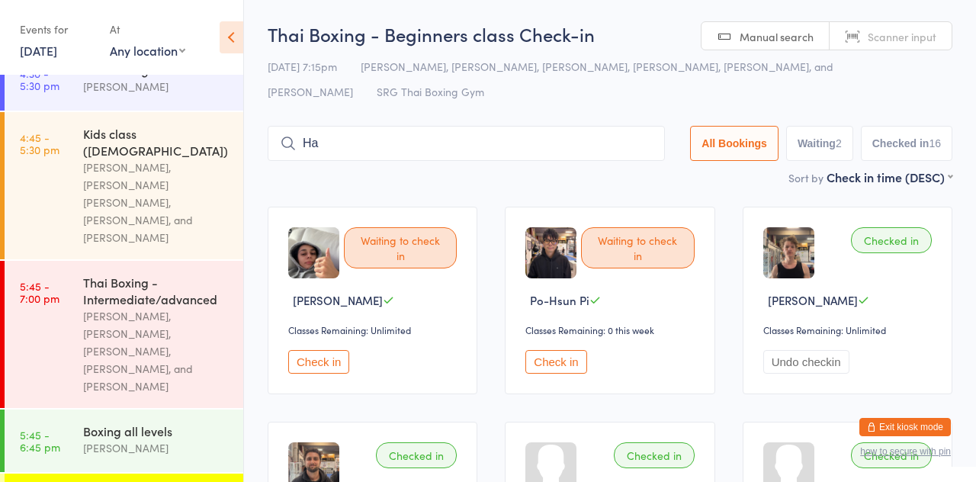
type input "H"
type input "Bugrahan"
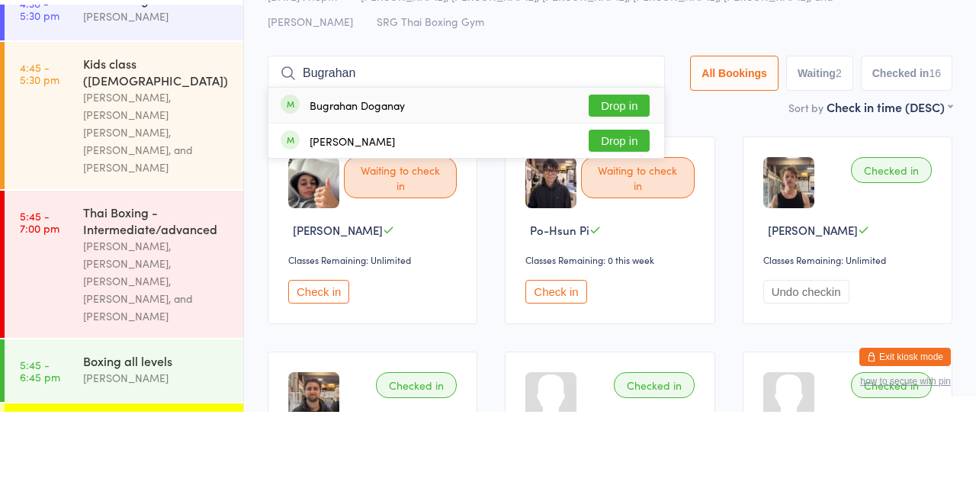
click at [622, 196] on div "David Graham Drop in" at bounding box center [466, 211] width 396 height 34
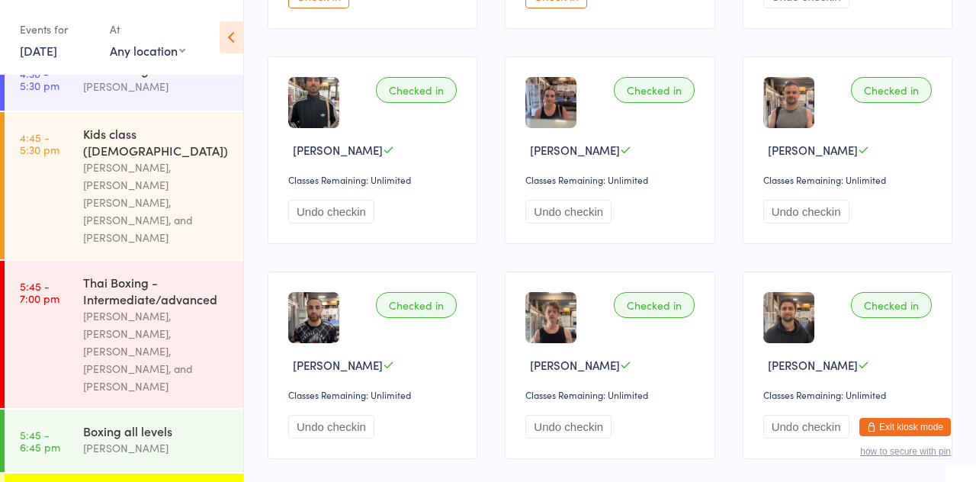
scroll to position [0, 0]
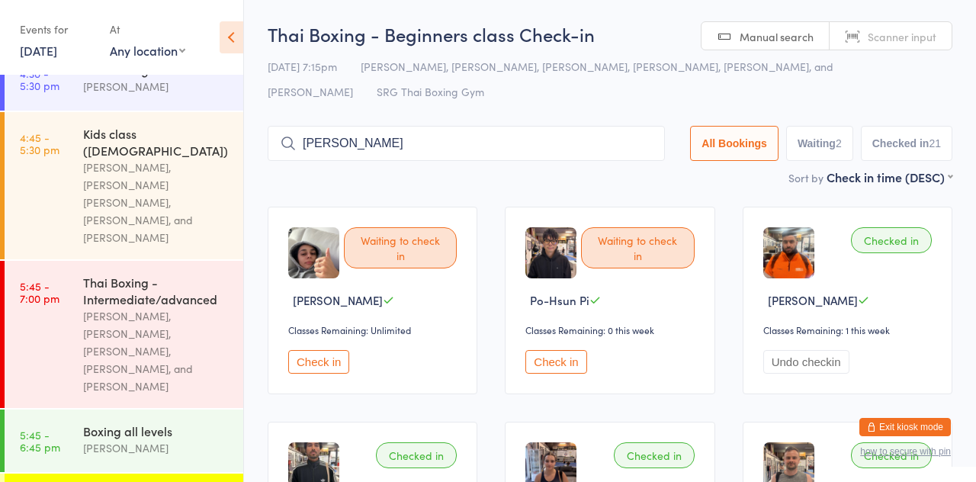
type input "Murphy"
click at [625, 180] on button "Drop in" at bounding box center [619, 176] width 61 height 22
